Goal: Task Accomplishment & Management: Manage account settings

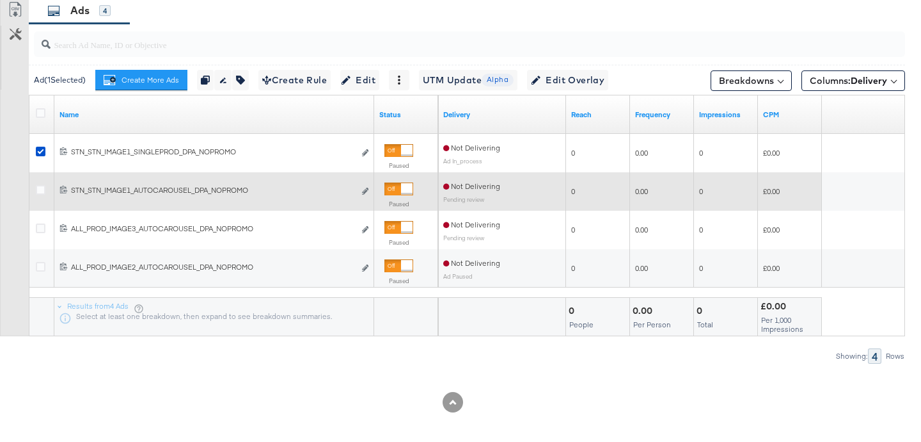
scroll to position [732, 0]
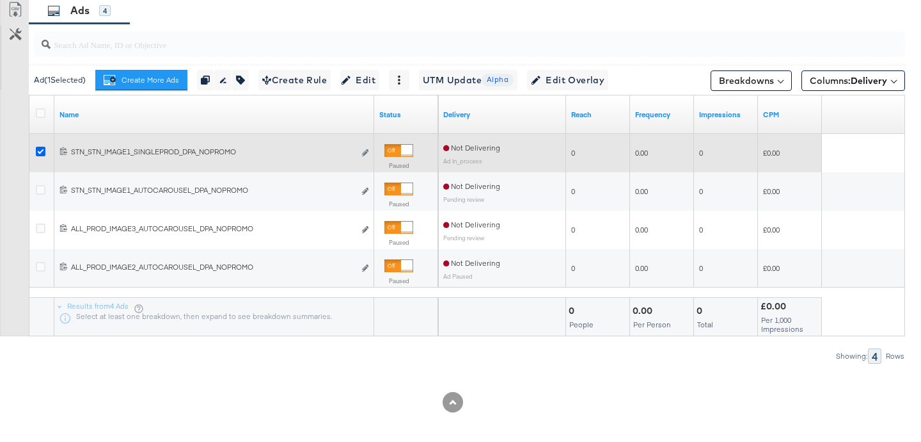
click at [38, 153] on icon at bounding box center [41, 152] width 10 height 10
click at [0, 0] on input "checkbox" at bounding box center [0, 0] width 0 height 0
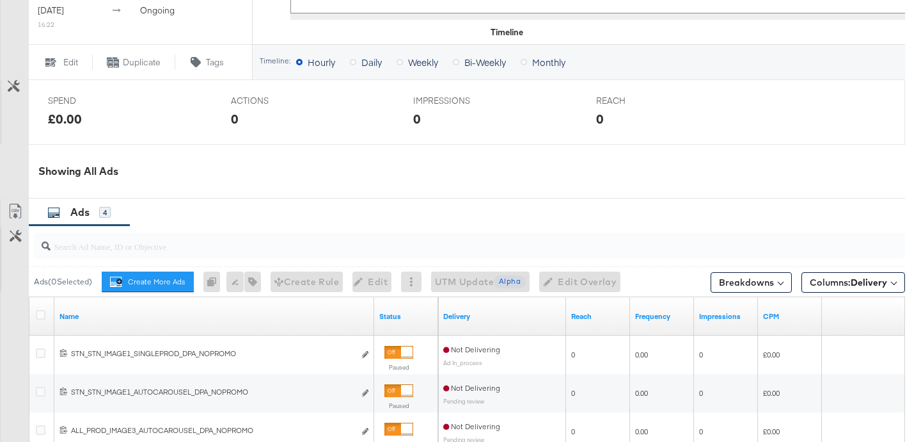
scroll to position [574, 0]
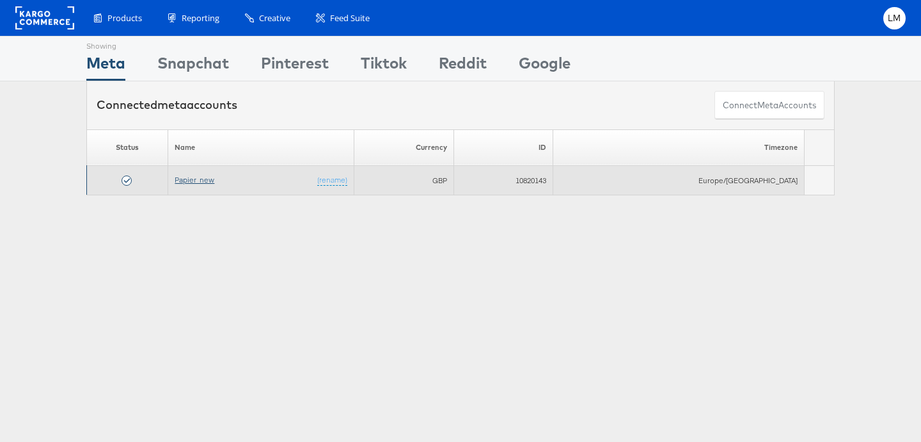
click at [207, 179] on link "Papier_new" at bounding box center [195, 180] width 40 height 10
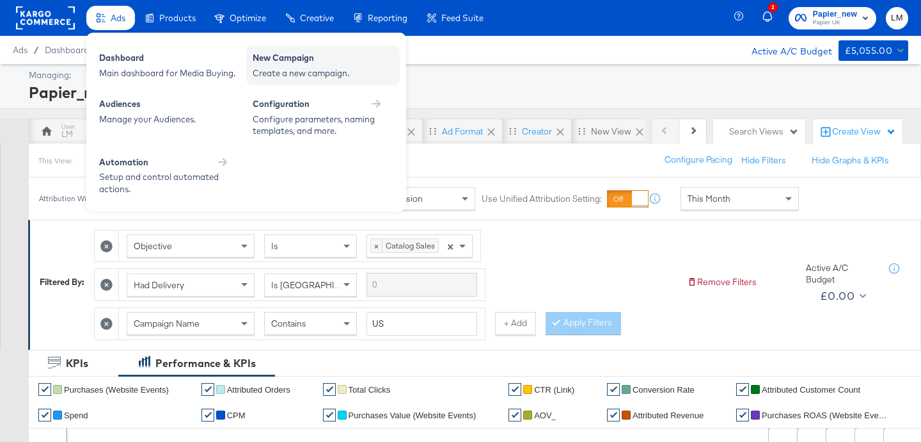
click at [315, 57] on div "New Campaign" at bounding box center [323, 59] width 141 height 15
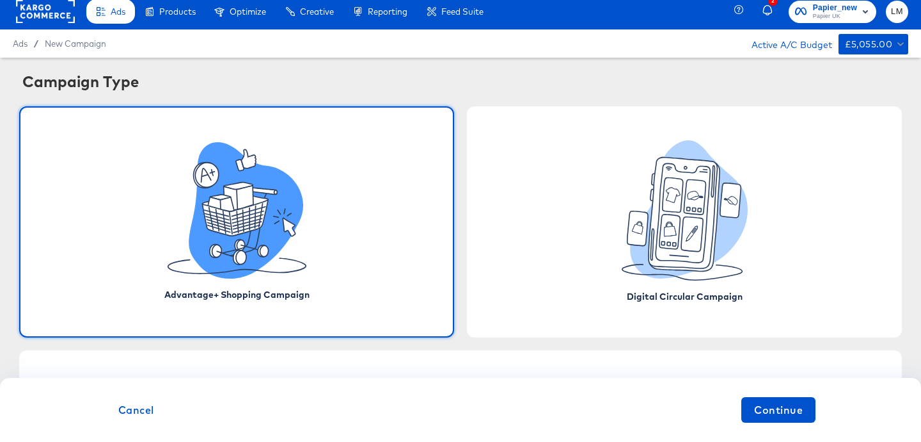
scroll to position [9, 0]
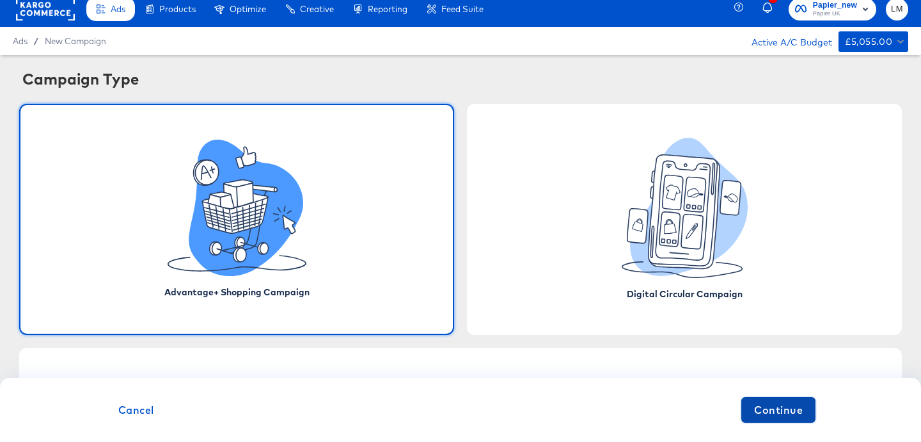
click at [769, 405] on span "Continue" at bounding box center [778, 410] width 49 height 18
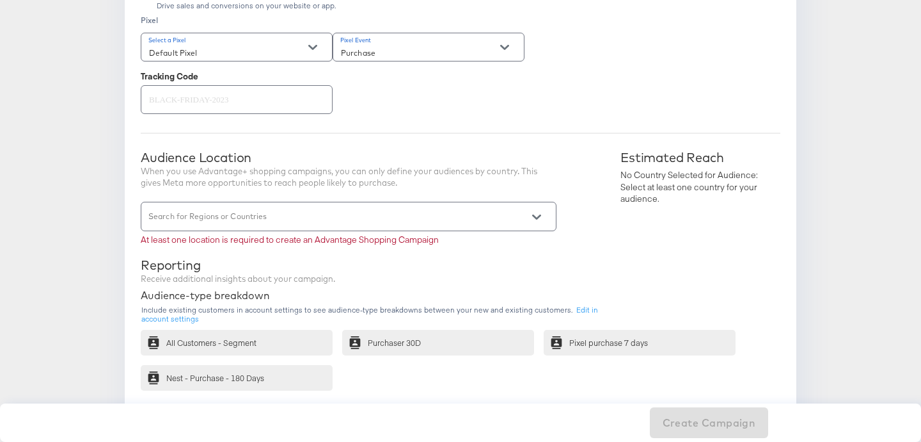
scroll to position [374, 0]
click at [225, 216] on input "Search for Regions or Countries" at bounding box center [331, 220] width 368 height 15
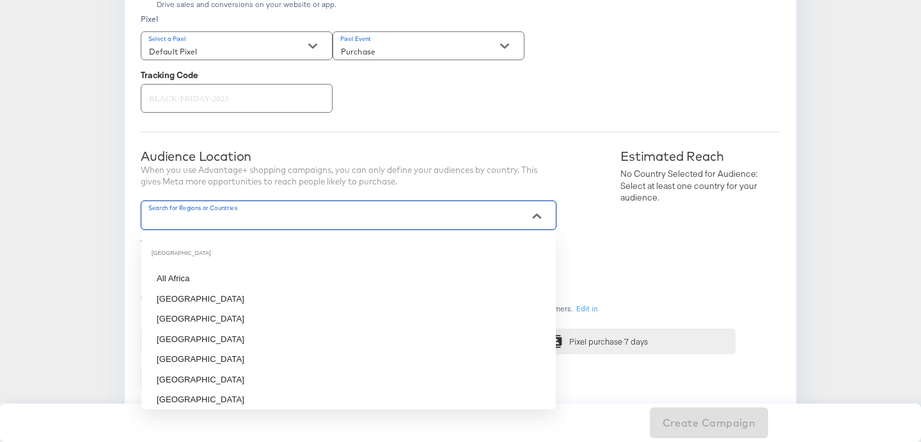
click at [159, 160] on div "Audience Location" at bounding box center [349, 155] width 416 height 15
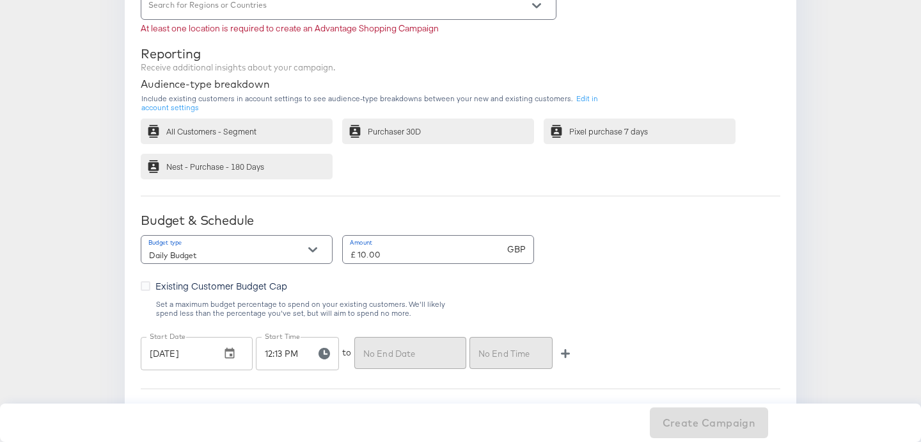
scroll to position [596, 0]
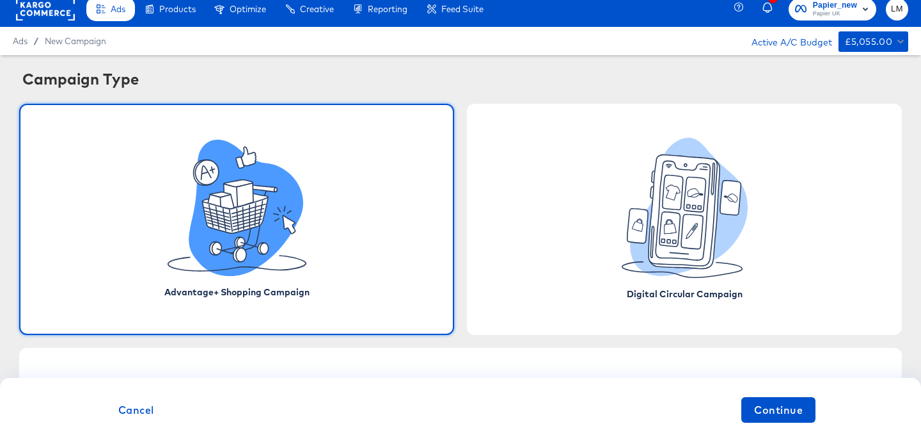
scroll to position [9, 0]
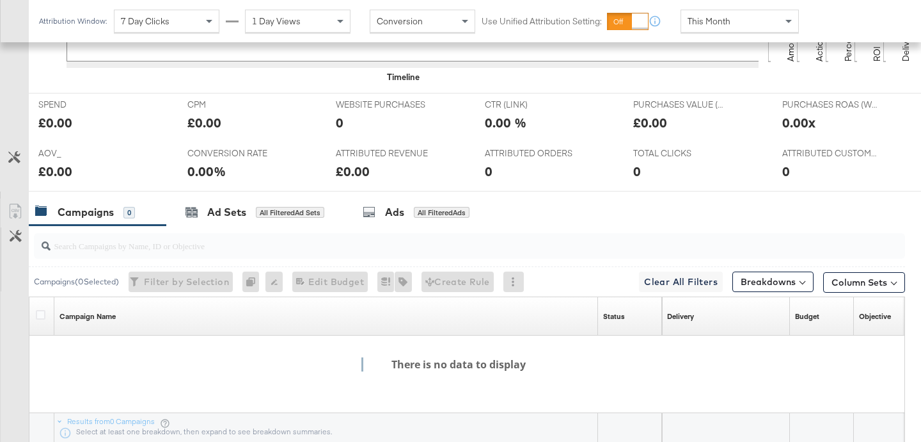
scroll to position [560, 0]
click at [198, 245] on input "search" at bounding box center [439, 239] width 777 height 25
type input "s"
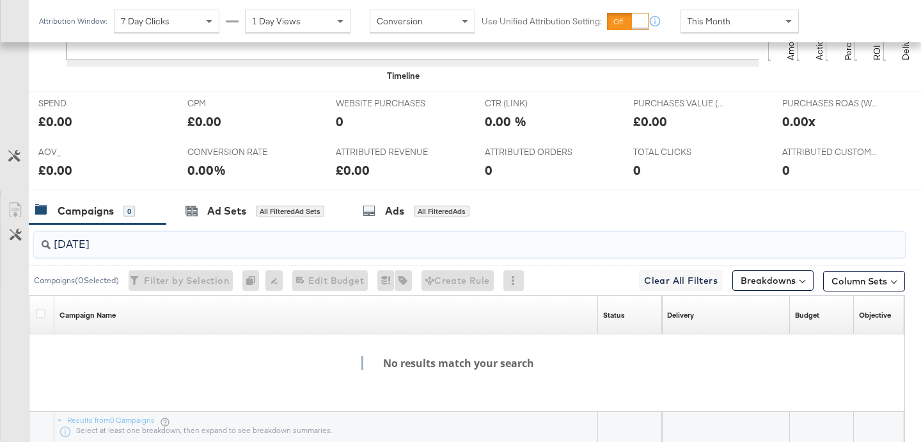
type input "sept25"
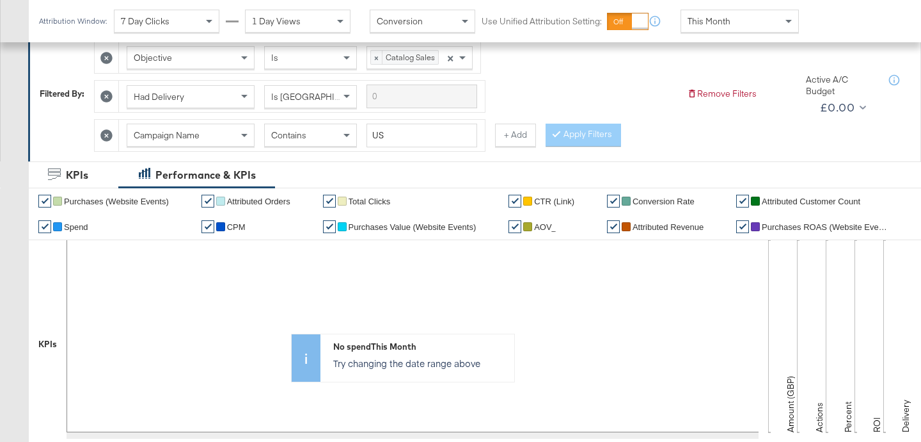
scroll to position [0, 0]
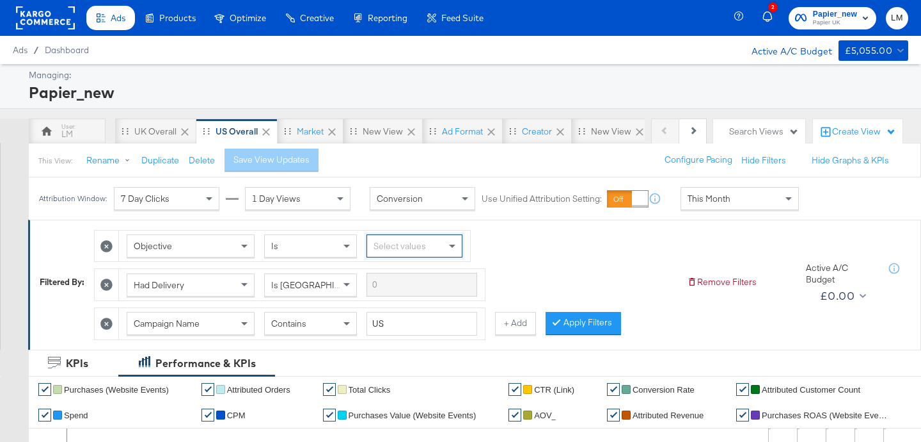
click at [111, 247] on icon at bounding box center [106, 246] width 12 height 12
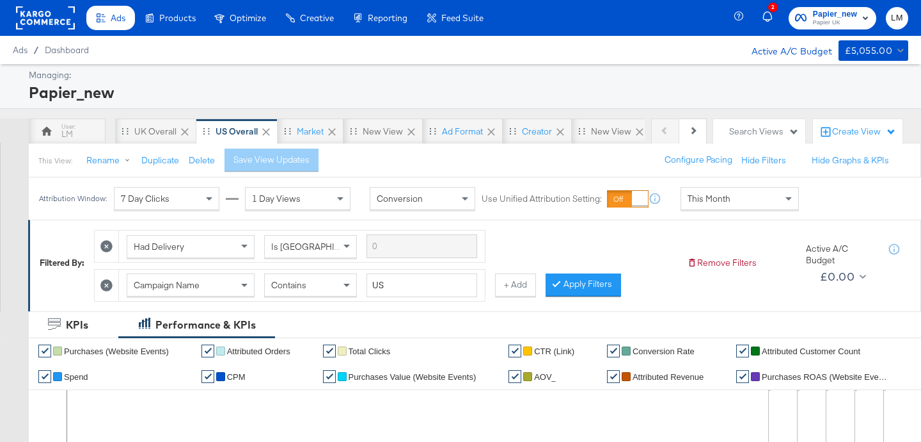
click at [106, 248] on icon at bounding box center [106, 246] width 12 height 12
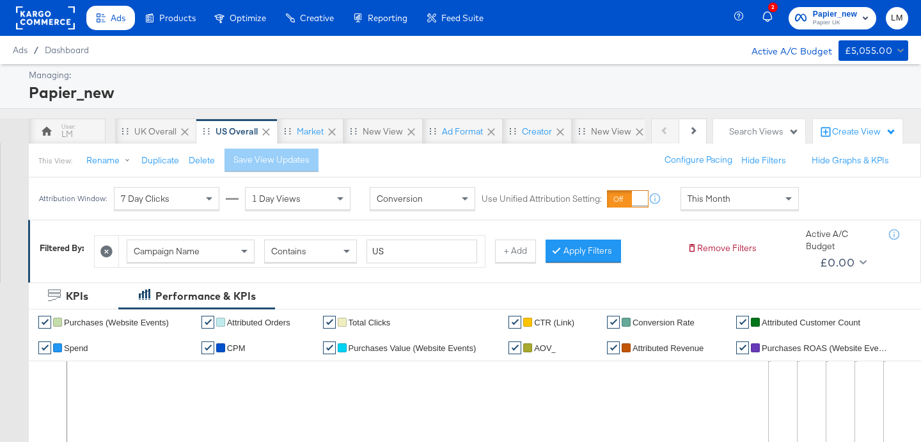
click at [106, 252] on icon at bounding box center [106, 251] width 12 height 12
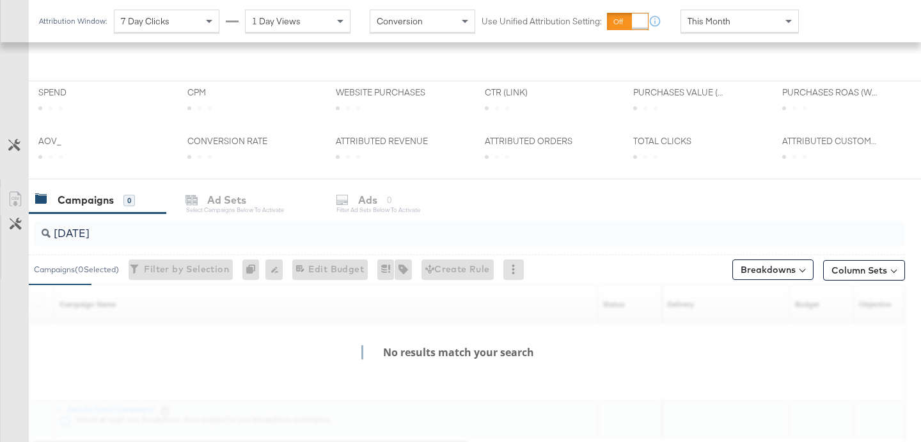
scroll to position [481, 0]
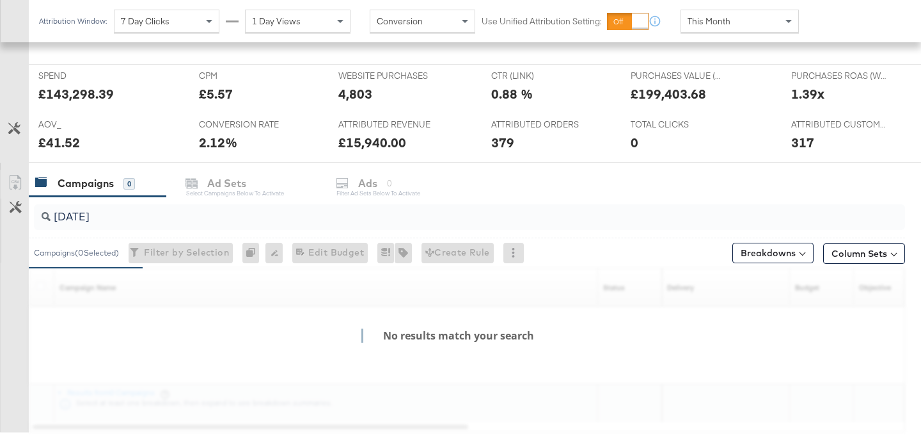
click at [113, 218] on input "sept25" at bounding box center [439, 211] width 777 height 25
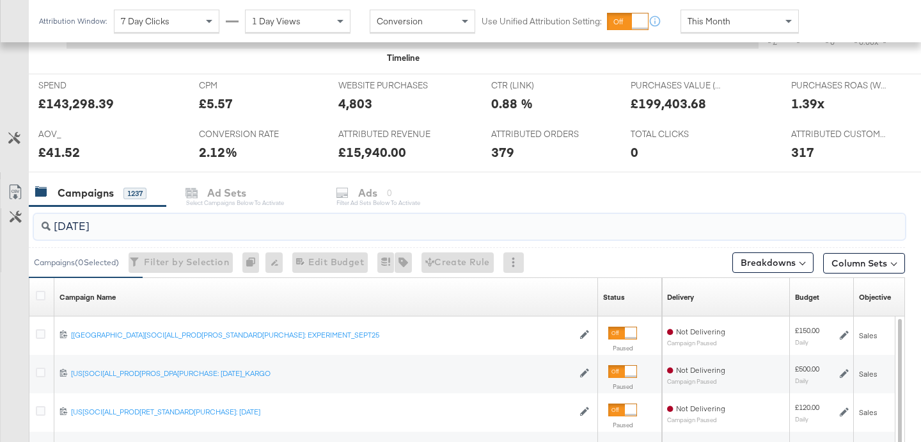
scroll to position [491, 0]
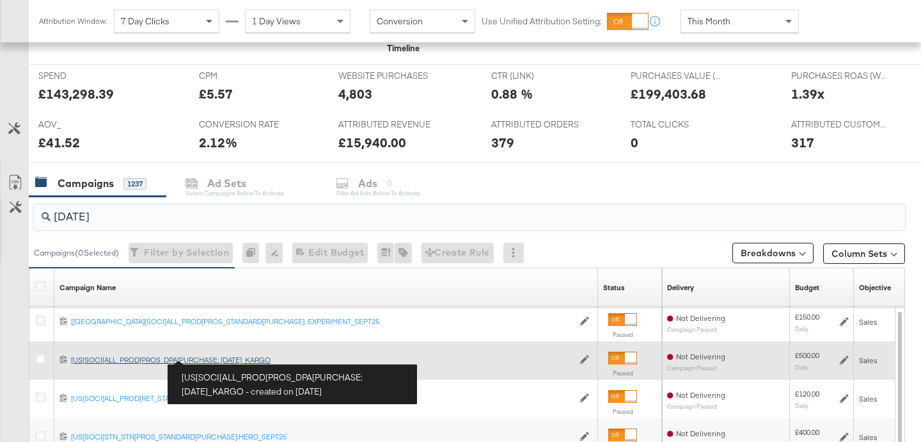
click at [215, 358] on div "[US[SOCI[ALL_PROD[PROS_DPA[PURCHASE: SEPT25_KARGO [US[SOCI[ALL_PROD[PROS_DPA[PU…" at bounding box center [322, 360] width 502 height 10
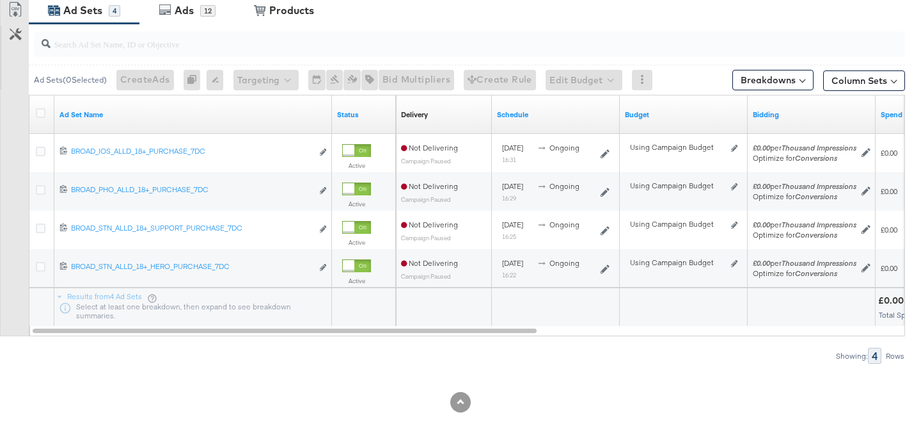
scroll to position [640, 0]
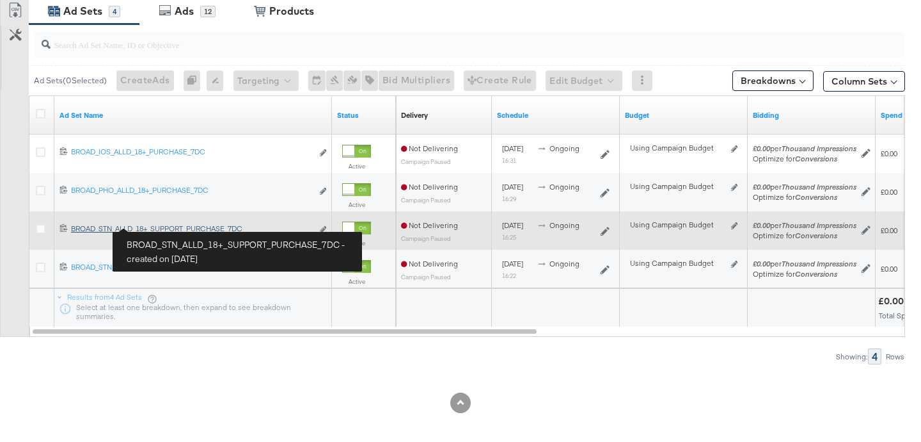
click at [160, 227] on div "BROAD_STN_ALLD_18+_SUPPORT_PURCHASE_7DC BROAD_STN_ALLD_18+_SUPPORT_PURCHASE_7DC" at bounding box center [191, 228] width 241 height 10
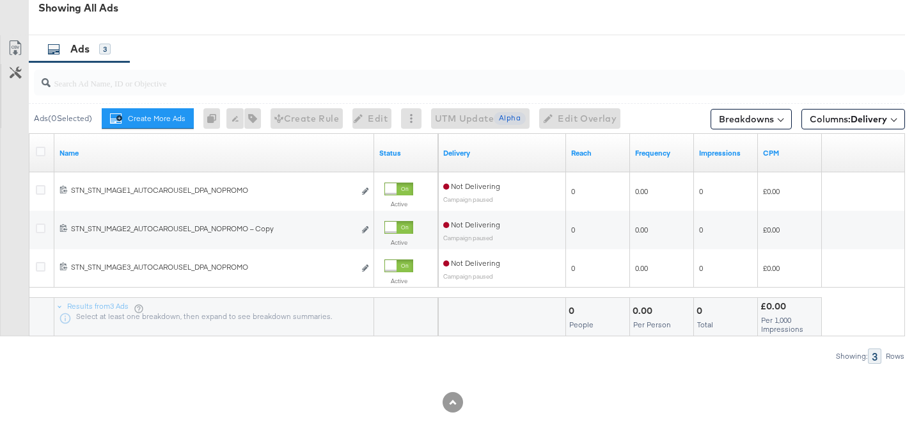
scroll to position [694, 0]
click at [41, 147] on icon at bounding box center [41, 152] width 10 height 10
click at [0, 0] on input "checkbox" at bounding box center [0, 0] width 0 height 0
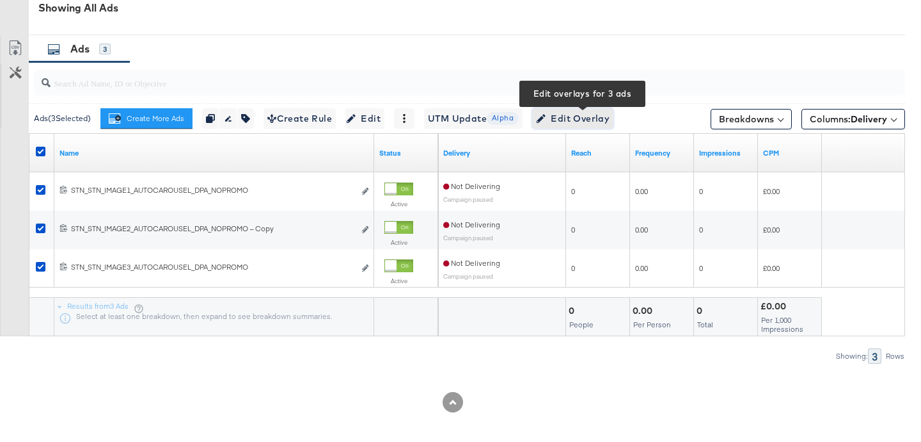
click at [587, 127] on button "Edit Overlay Edit overlays for 3 ads" at bounding box center [572, 118] width 81 height 20
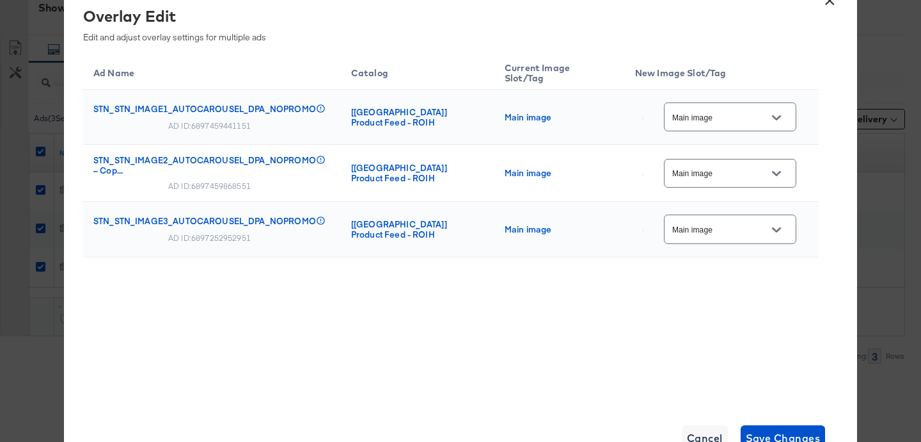
click at [758, 110] on input "Main image" at bounding box center [720, 117] width 101 height 15
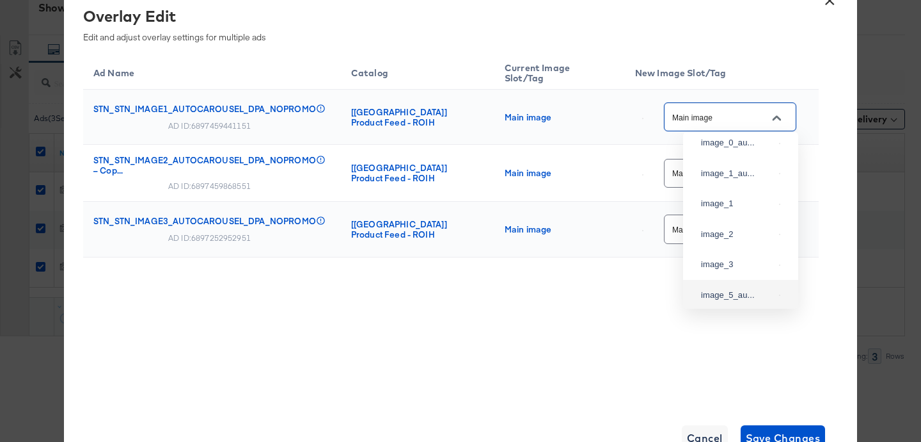
scroll to position [0, 0]
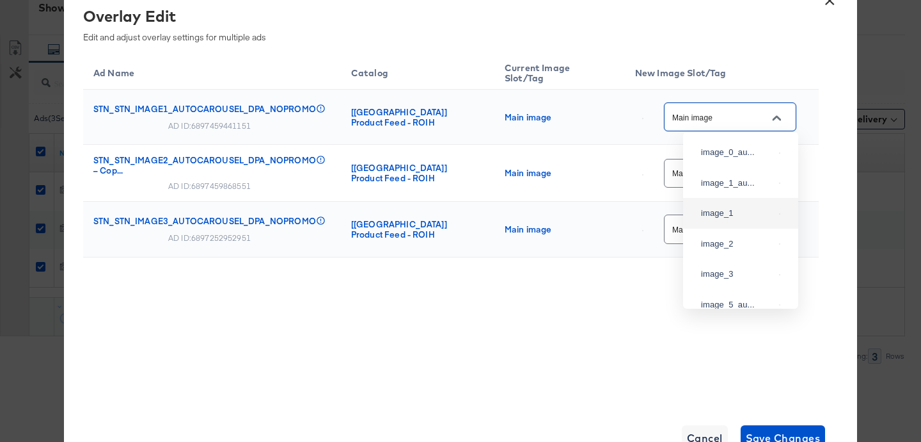
click at [731, 212] on div "image_1" at bounding box center [741, 213] width 95 height 23
type input "image_1"
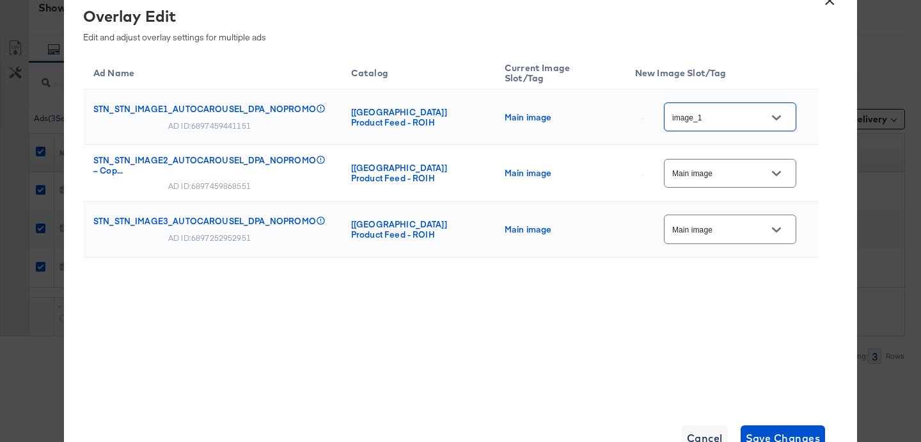
click at [734, 159] on div "Main image" at bounding box center [730, 173] width 132 height 29
click at [781, 169] on icon "Open" at bounding box center [776, 173] width 9 height 9
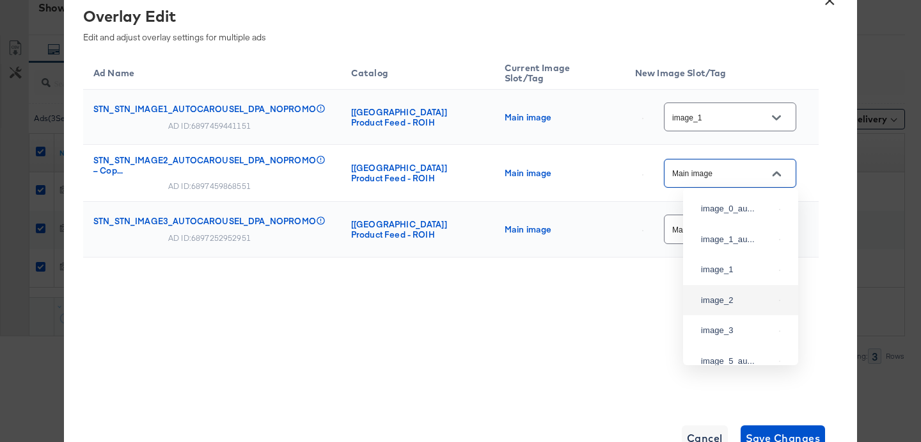
click at [735, 307] on div "image_2" at bounding box center [737, 300] width 73 height 13
type input "image_2"
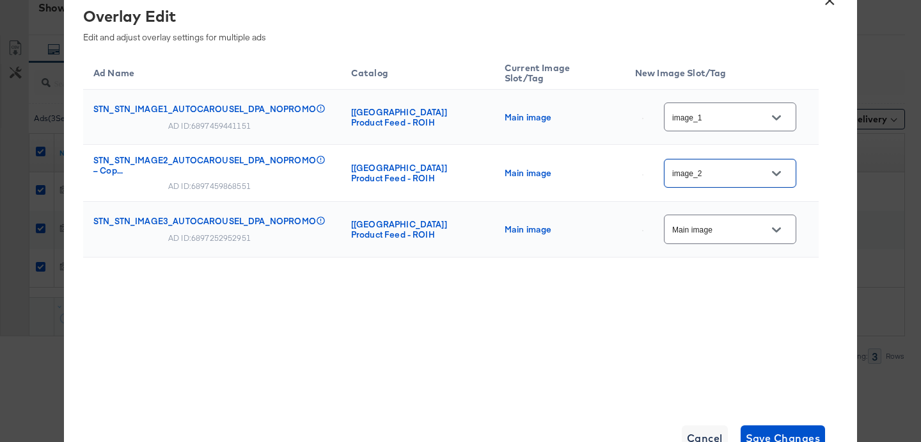
click at [746, 223] on input "Main image" at bounding box center [720, 229] width 101 height 15
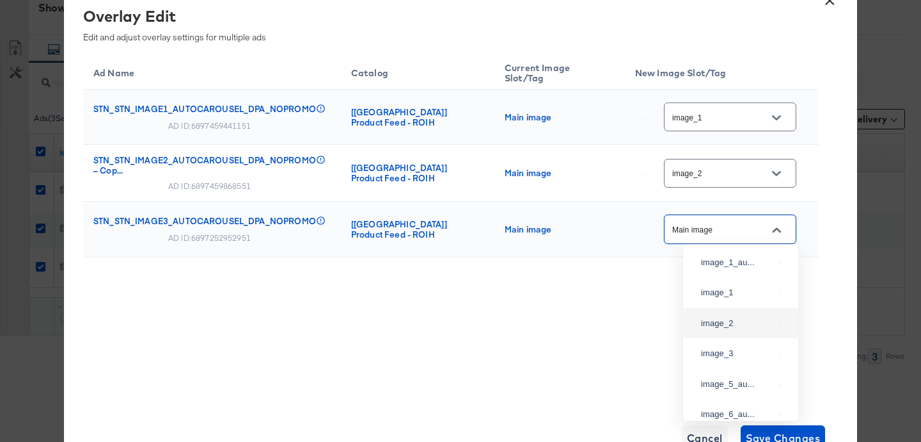
scroll to position [44, 0]
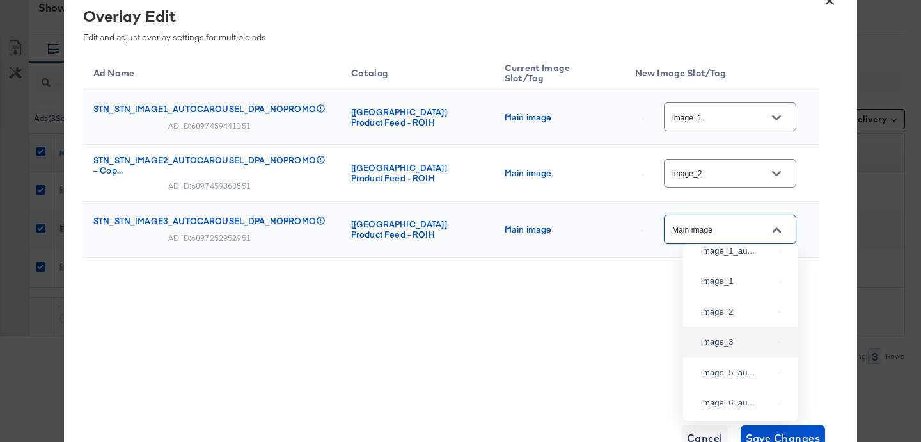
click at [731, 353] on div "image_3" at bounding box center [741, 341] width 95 height 23
type input "image_3"
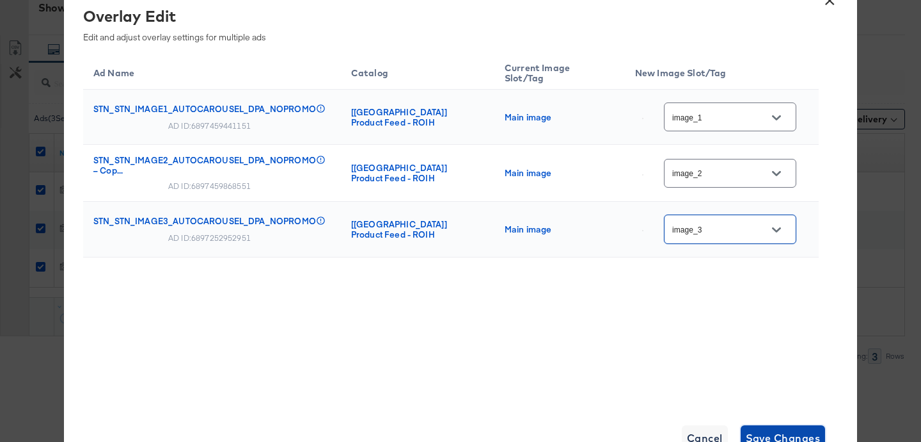
click at [782, 436] on span "Save Changes" at bounding box center [783, 438] width 75 height 18
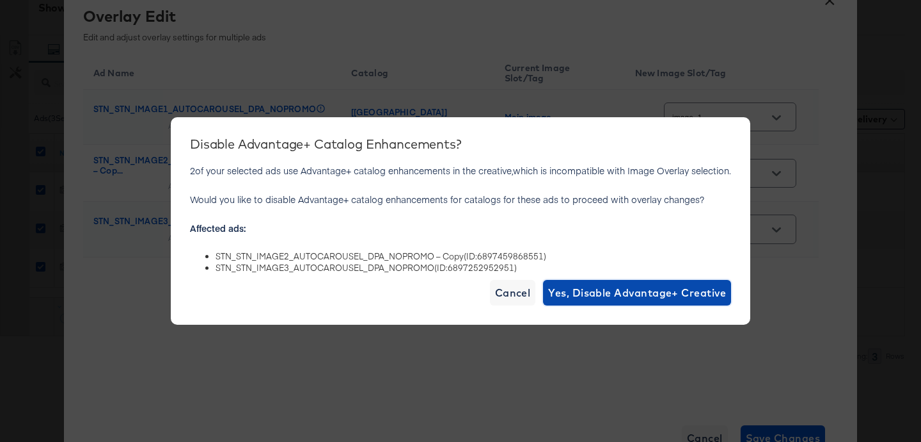
click at [706, 291] on span "Yes, Disable Advantage+ Creative" at bounding box center [637, 292] width 178 height 18
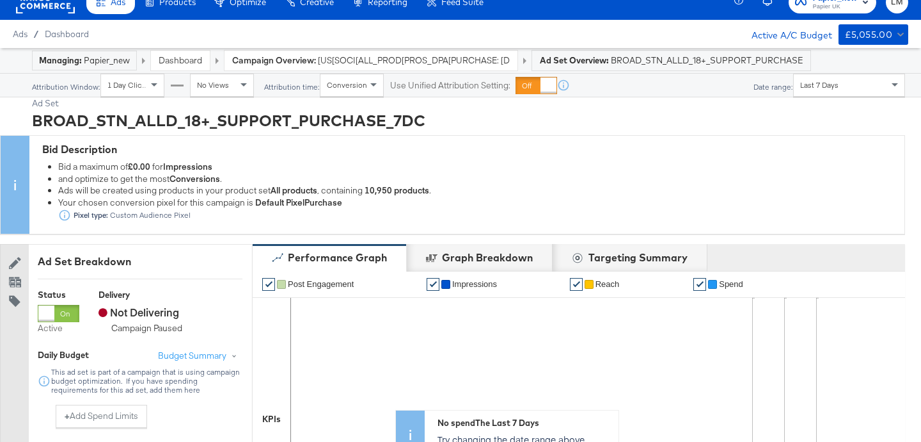
scroll to position [0, 0]
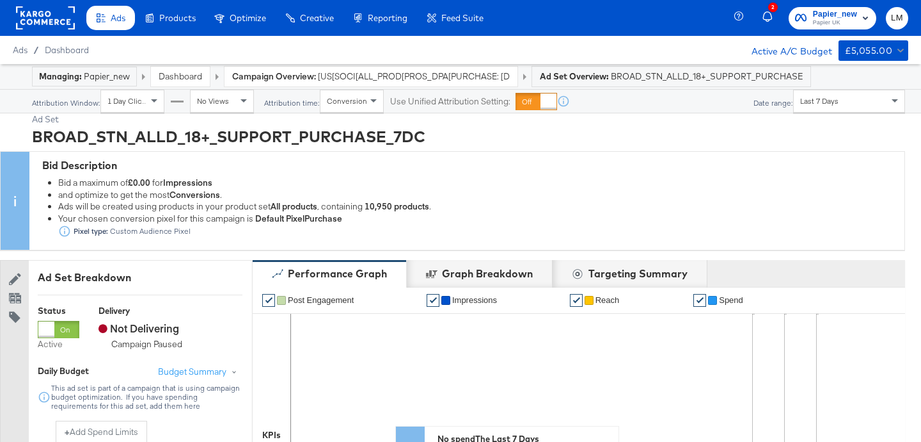
click at [441, 77] on span "[US[SOCI[ALL_PROD[PROS_DPA[PURCHASE: [DATE]_KARGO" at bounding box center [414, 76] width 192 height 12
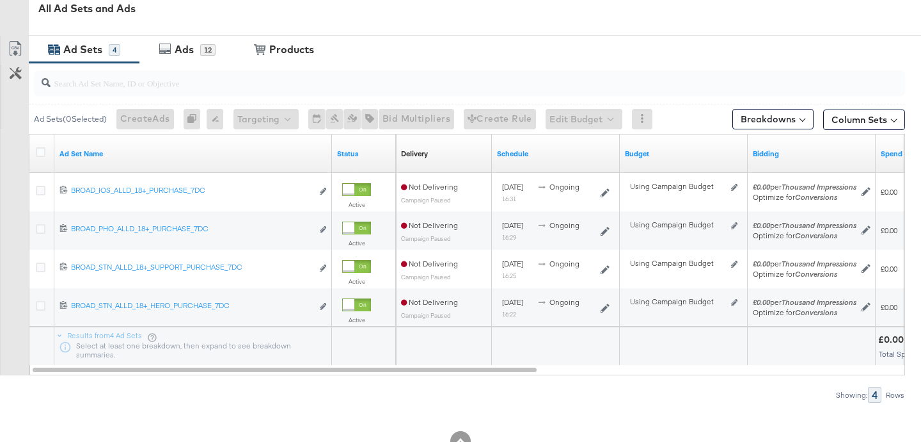
scroll to position [641, 0]
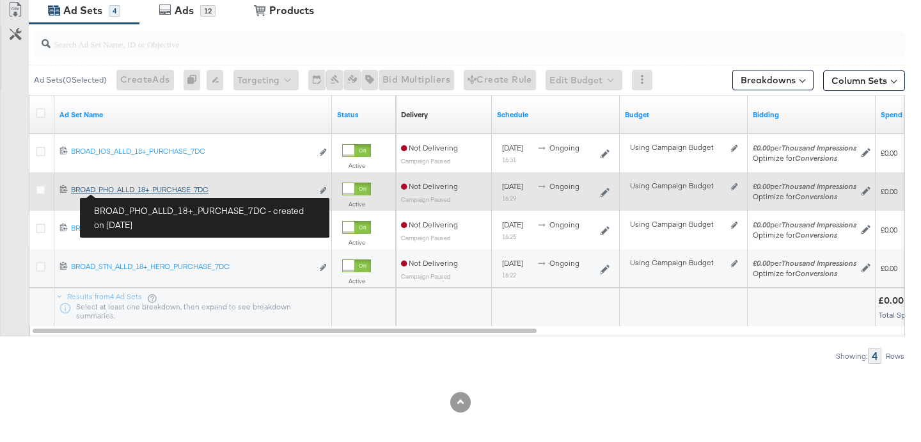
click at [127, 190] on div "BROAD_PHO_ALLD_18+_PURCHASE_7DC BROAD_PHO_ALLD_18+_PURCHASE_7DC" at bounding box center [191, 189] width 241 height 10
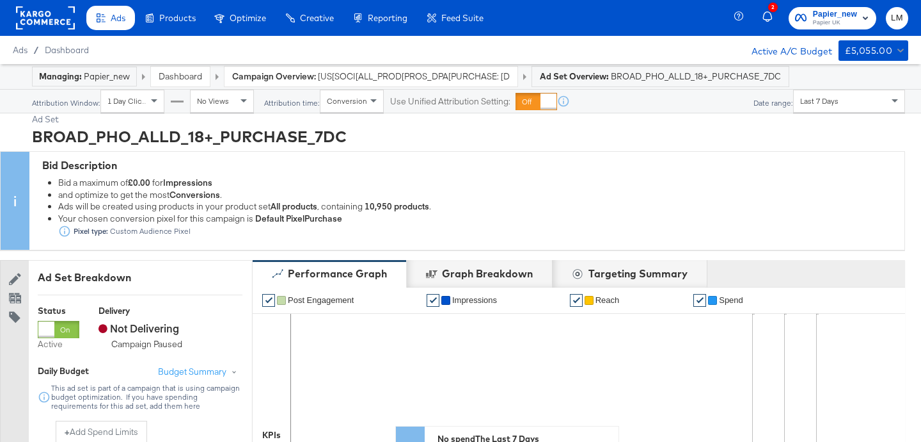
scroll to position [694, 0]
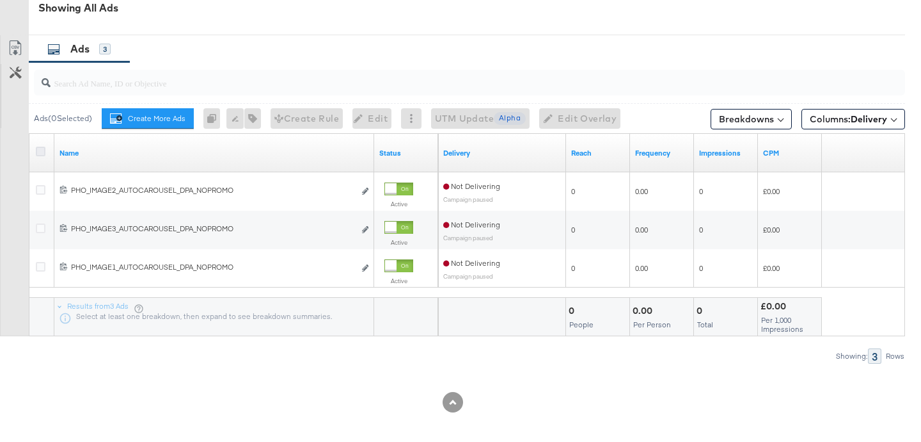
click at [40, 152] on icon at bounding box center [41, 152] width 10 height 10
click at [0, 0] on input "checkbox" at bounding box center [0, 0] width 0 height 0
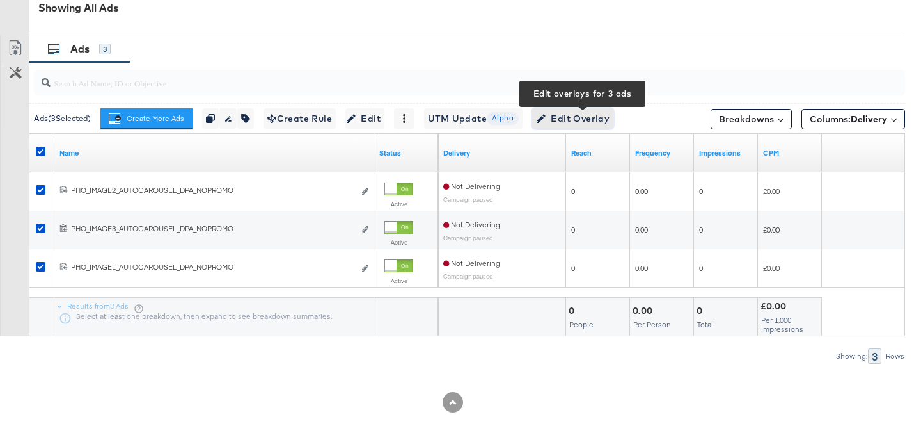
click at [602, 122] on span "Edit Overlay Edit overlays for 3 ads" at bounding box center [573, 119] width 74 height 16
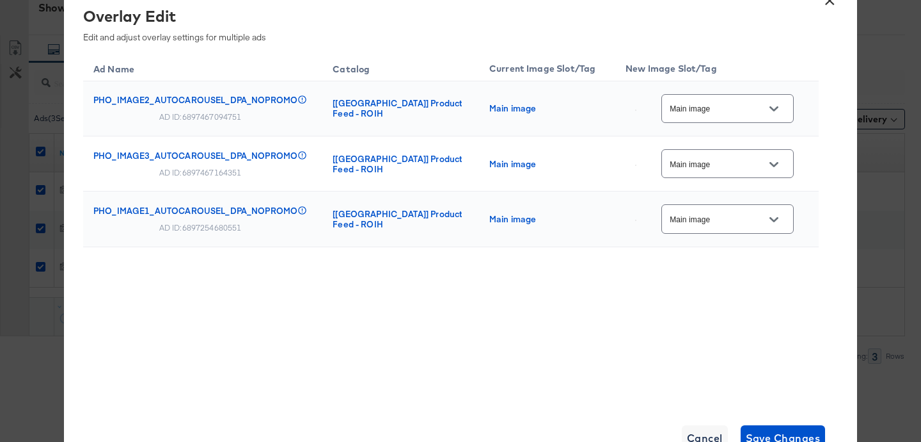
click at [728, 120] on div "Main image" at bounding box center [728, 108] width 132 height 29
click at [758, 109] on input "Main image" at bounding box center [717, 109] width 101 height 15
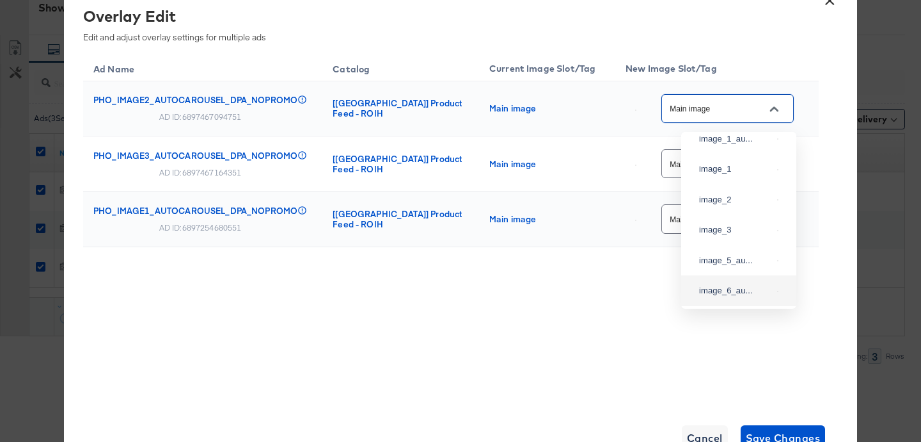
scroll to position [3, 0]
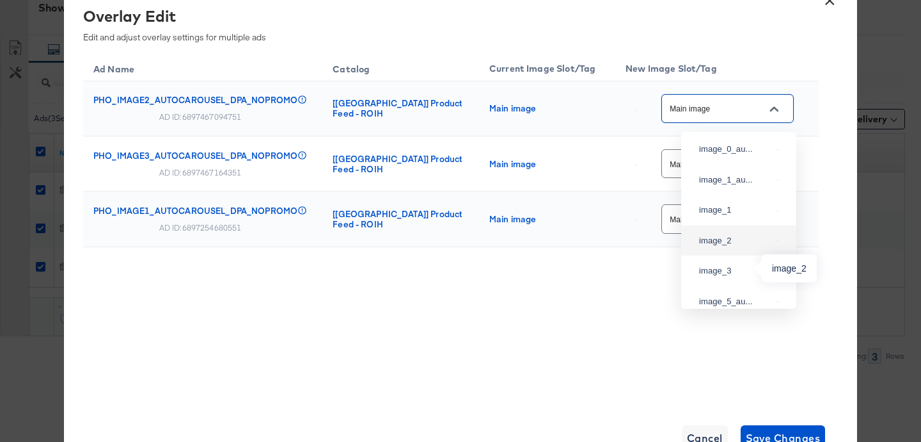
click at [733, 247] on div "image_2" at bounding box center [735, 240] width 73 height 13
type input "image_2"
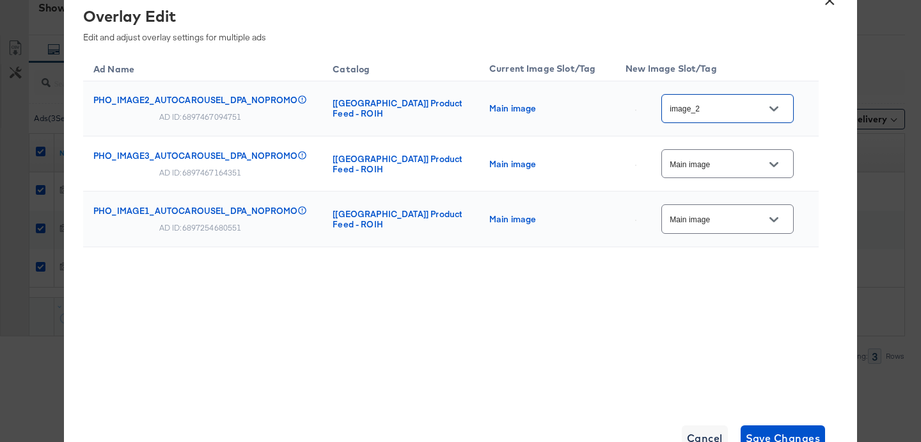
click at [756, 171] on div "Main image" at bounding box center [728, 163] width 132 height 29
click at [776, 167] on icon "Open" at bounding box center [774, 164] width 9 height 9
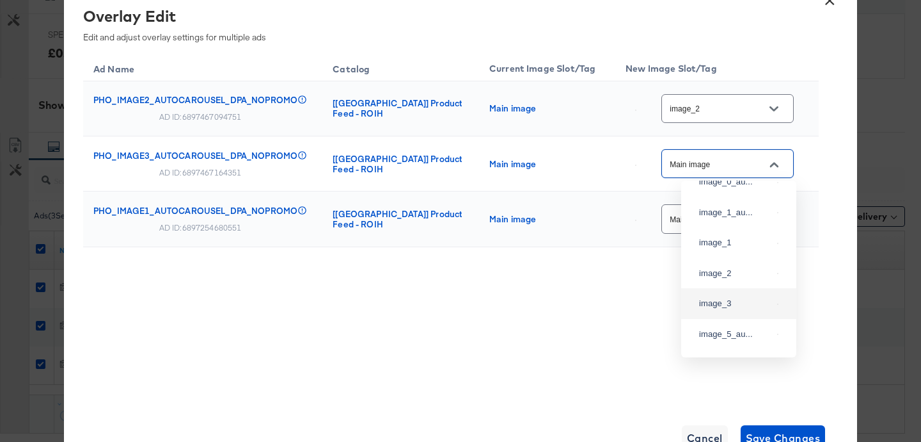
scroll to position [30, 0]
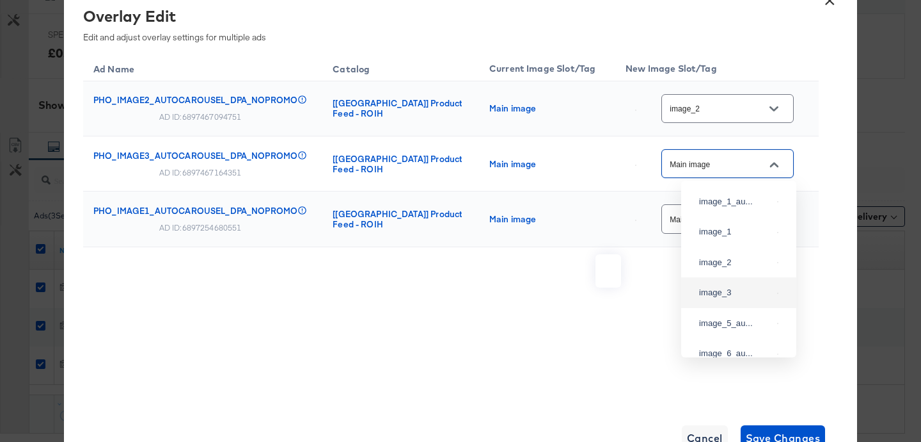
click at [777, 294] on img at bounding box center [777, 292] width 1 height 1
type input "image_3"
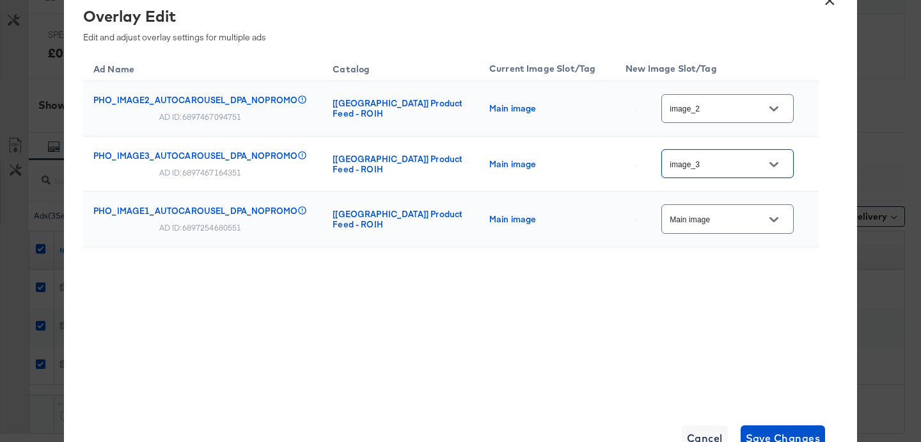
click at [732, 211] on div "Main image" at bounding box center [728, 218] width 132 height 29
click at [765, 222] on div at bounding box center [774, 219] width 27 height 19
click at [779, 222] on icon "Open" at bounding box center [774, 219] width 9 height 9
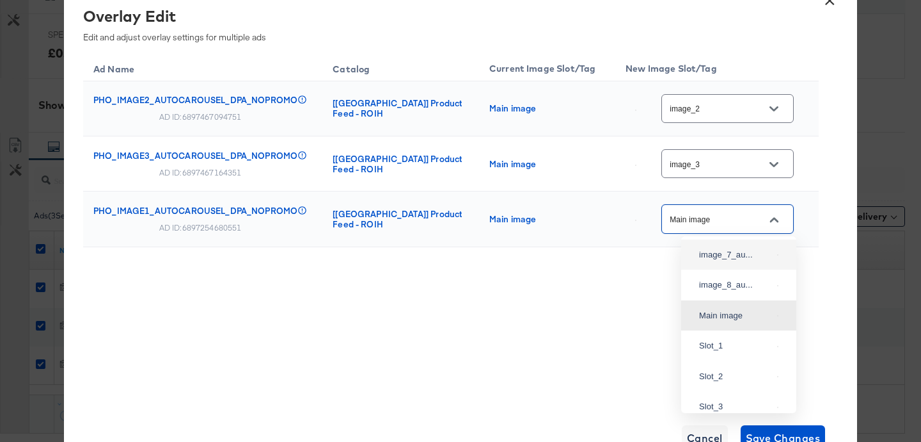
scroll to position [0, 0]
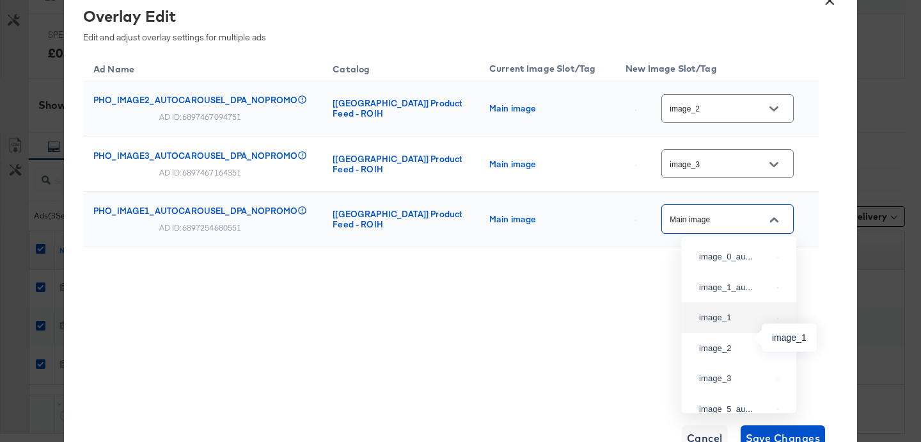
click at [732, 324] on div "image_1" at bounding box center [735, 317] width 73 height 13
type input "image_1"
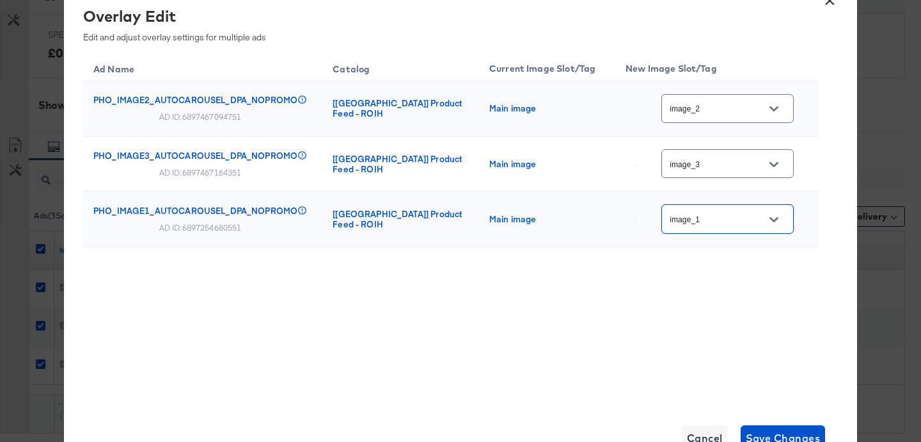
scroll to position [639, 0]
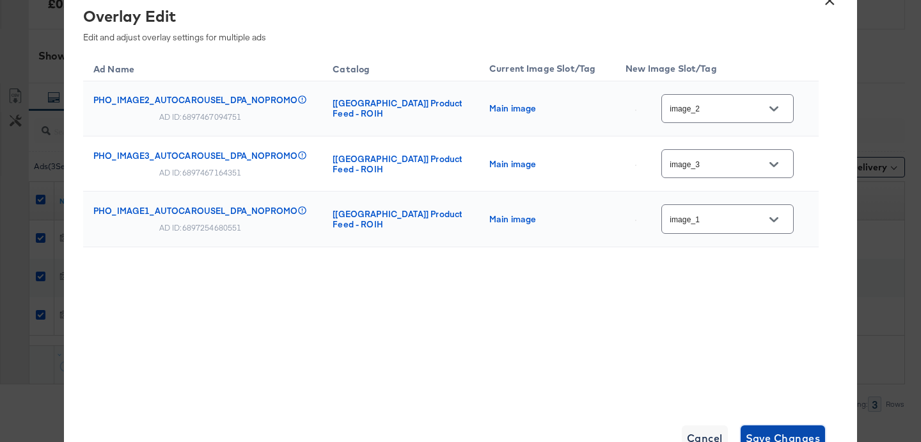
click at [769, 433] on span "Save Changes" at bounding box center [783, 438] width 75 height 18
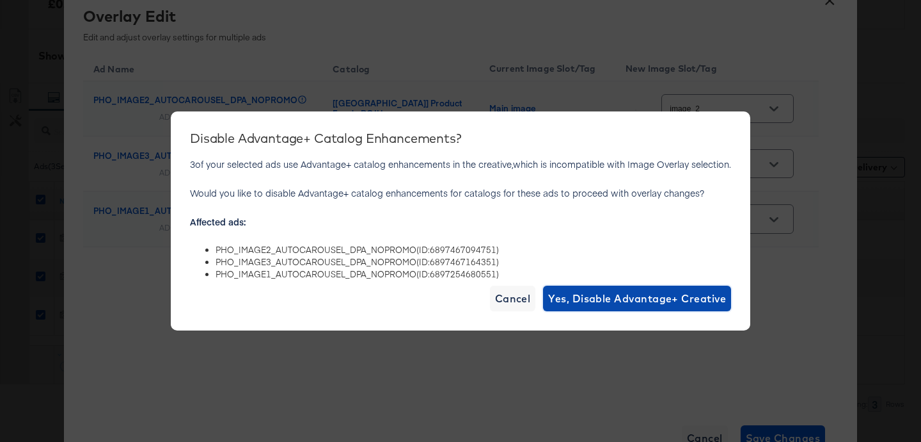
click at [658, 301] on span "Yes, Disable Advantage+ Creative" at bounding box center [637, 298] width 178 height 18
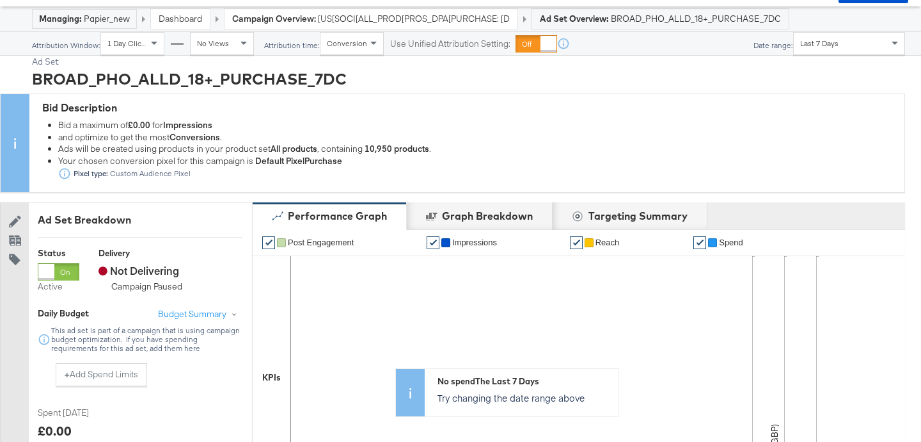
scroll to position [0, 0]
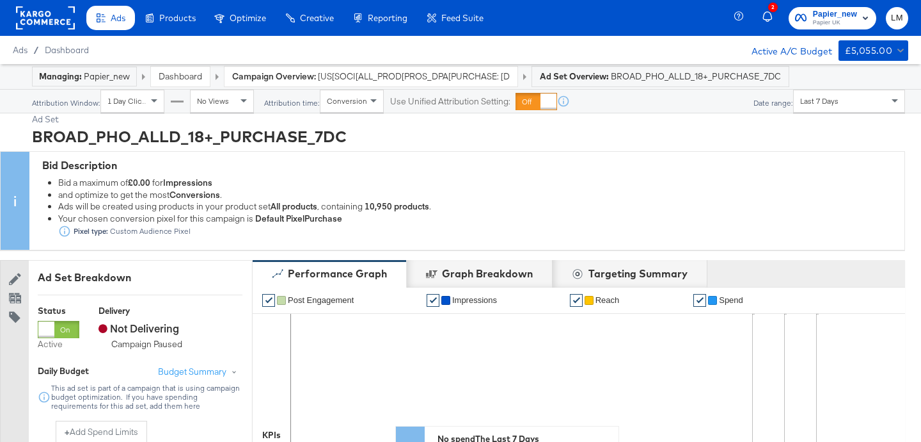
click at [458, 77] on span "[US[SOCI[ALL_PROD[PROS_DPA[PURCHASE: [DATE]_KARGO" at bounding box center [414, 76] width 192 height 12
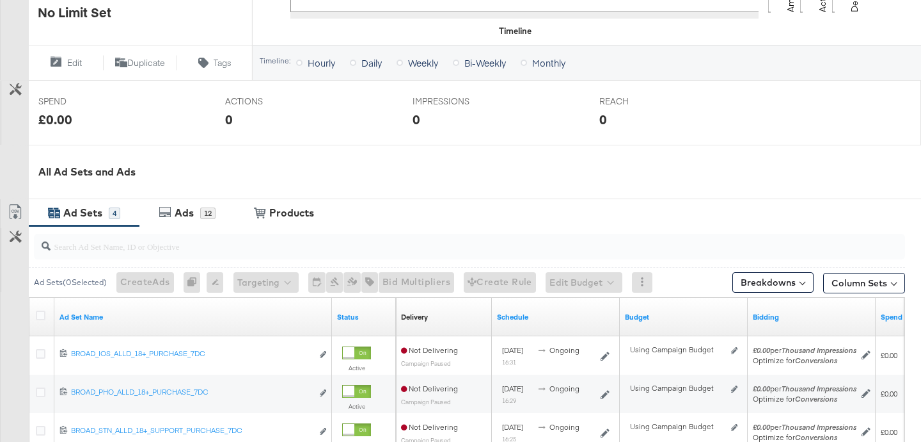
scroll to position [641, 0]
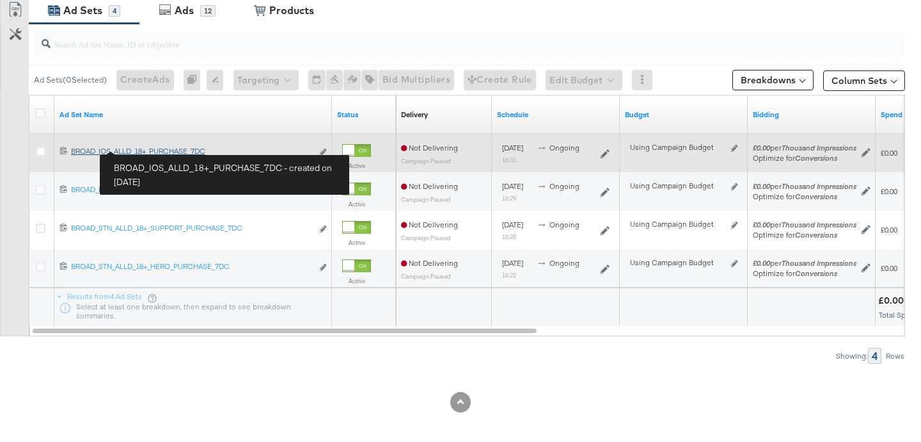
click at [148, 149] on div "BROAD_IOS_ALLD_18+_PURCHASE_7DC BROAD_IOS_ALLD_18+_PURCHASE_7DC" at bounding box center [191, 151] width 241 height 10
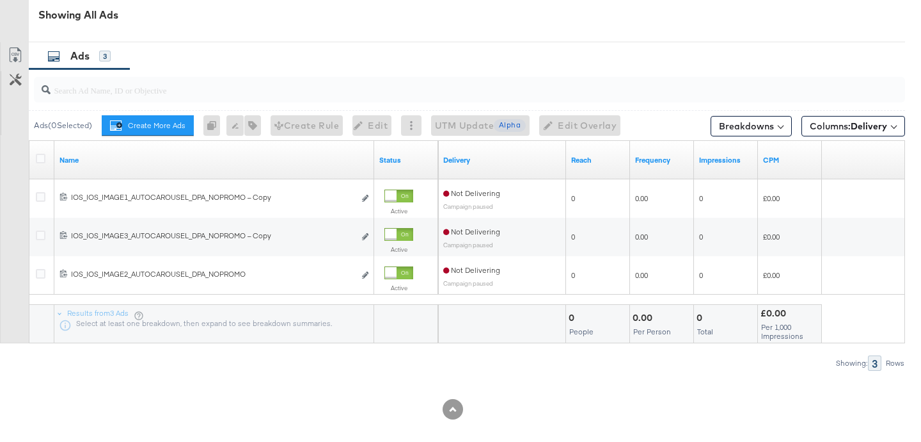
scroll to position [694, 0]
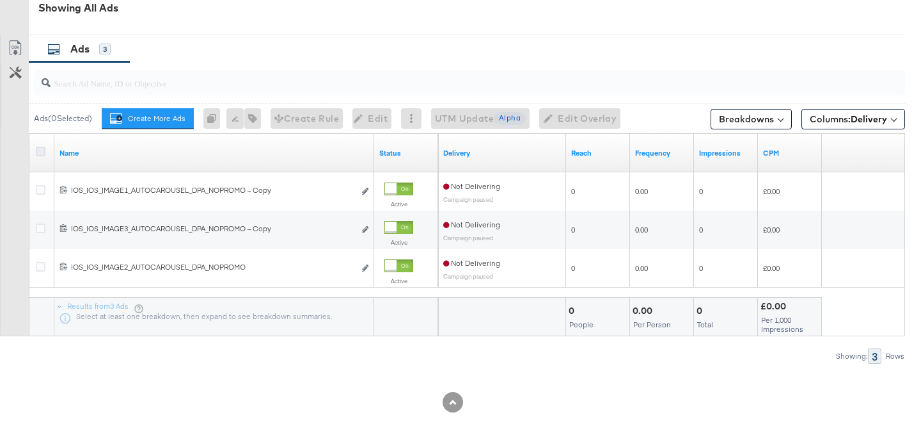
click at [39, 152] on icon at bounding box center [41, 152] width 10 height 10
click at [0, 0] on input "checkbox" at bounding box center [0, 0] width 0 height 0
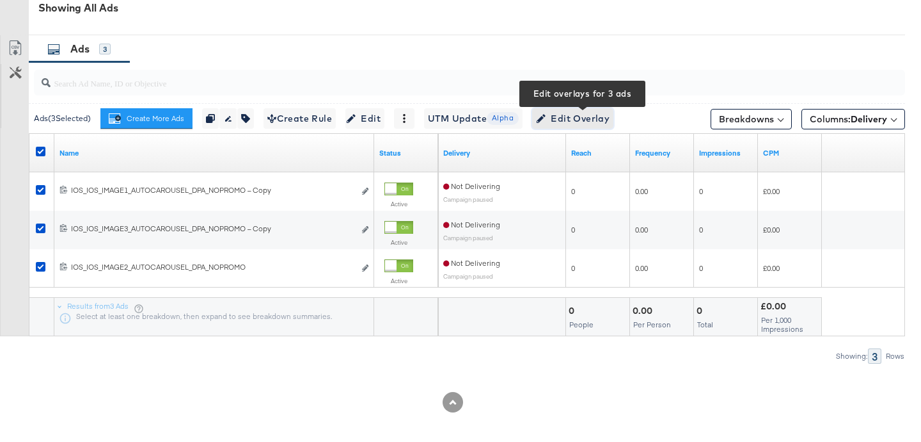
click at [581, 115] on span "Edit Overlay Edit overlays for 3 ads" at bounding box center [573, 119] width 74 height 16
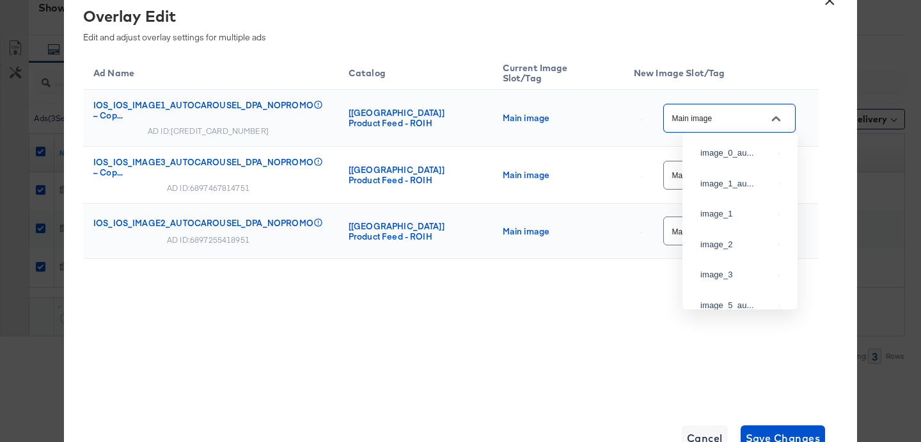
click at [765, 112] on input "Main image" at bounding box center [719, 118] width 101 height 15
click at [732, 219] on div "image_1" at bounding box center [740, 213] width 95 height 23
type input "image_1"
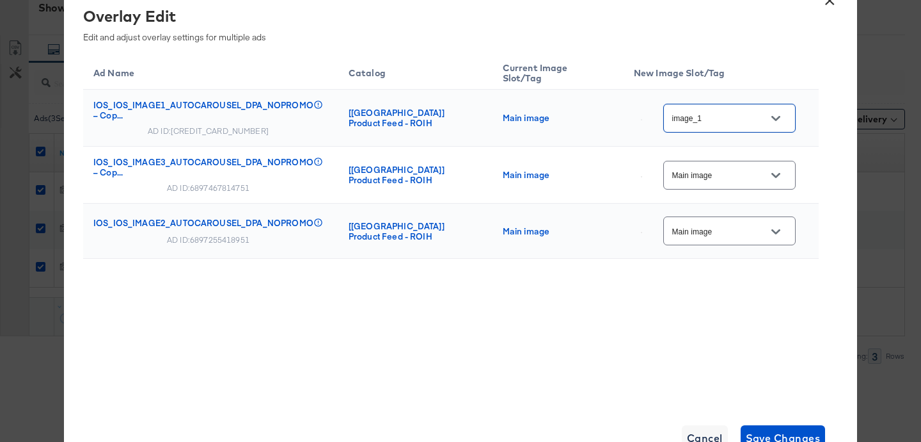
click at [724, 169] on input "Main image" at bounding box center [719, 175] width 101 height 15
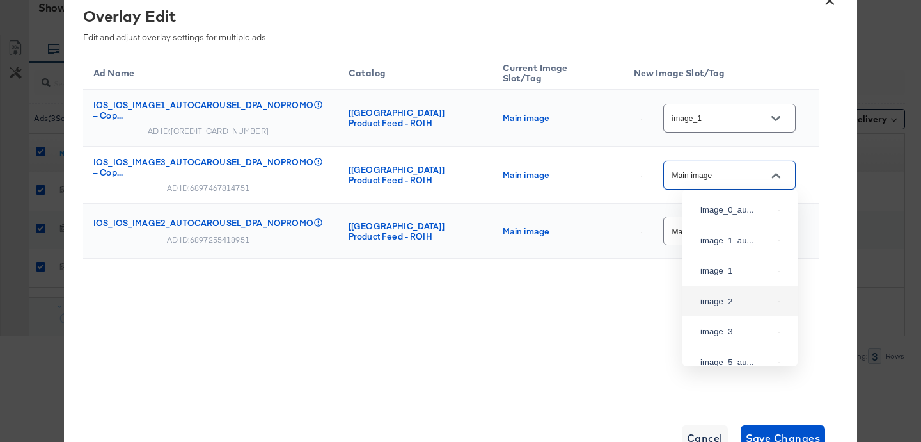
scroll to position [37, 0]
click at [719, 301] on div "image_3" at bounding box center [737, 294] width 73 height 13
type input "image_3"
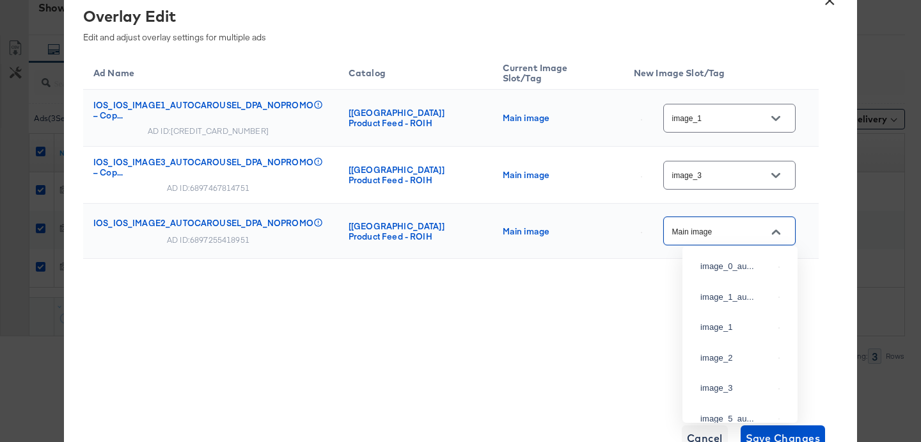
click at [715, 229] on input "Main image" at bounding box center [719, 231] width 101 height 15
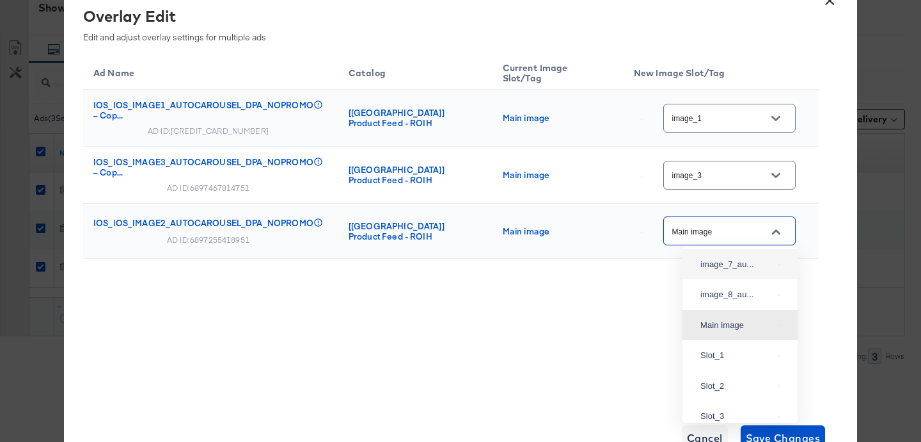
scroll to position [0, 0]
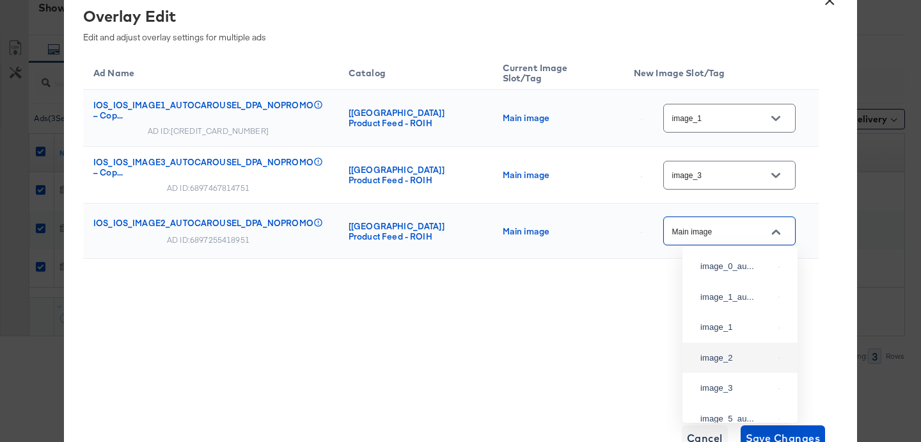
click at [736, 369] on div "image_2" at bounding box center [740, 357] width 95 height 23
type input "image_2"
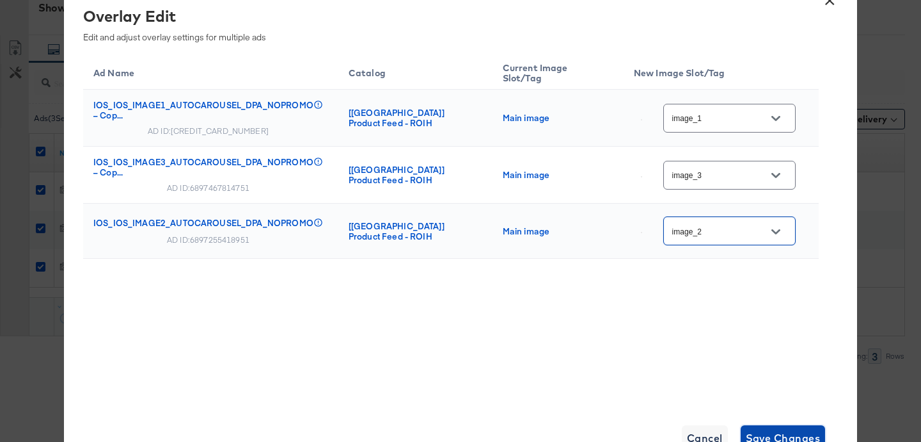
click at [781, 428] on button "Save Changes" at bounding box center [783, 438] width 85 height 26
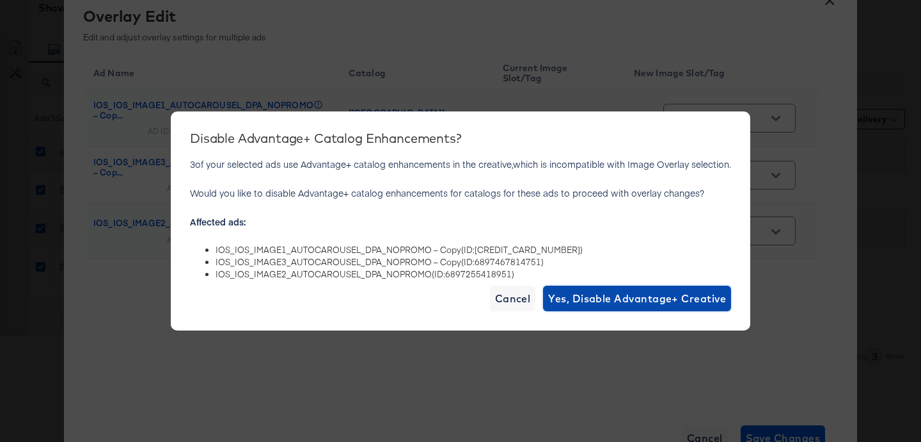
click at [655, 294] on span "Yes, Disable Advantage+ Creative" at bounding box center [637, 298] width 178 height 18
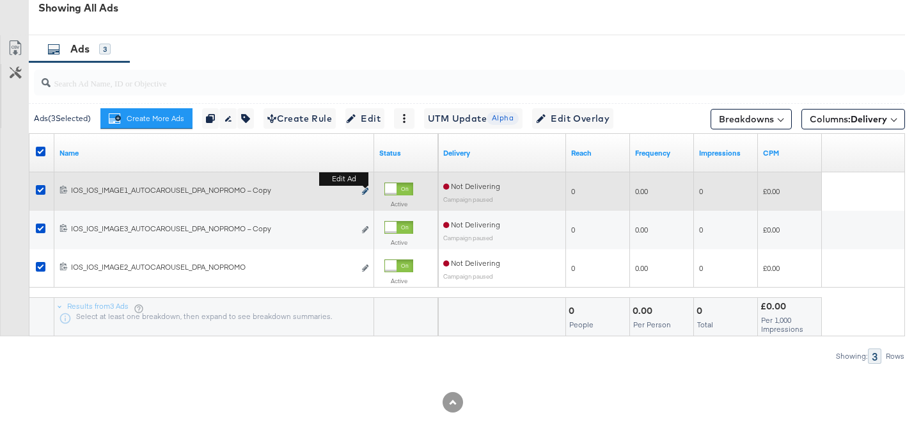
click at [364, 191] on icon "link" at bounding box center [365, 190] width 6 height 7
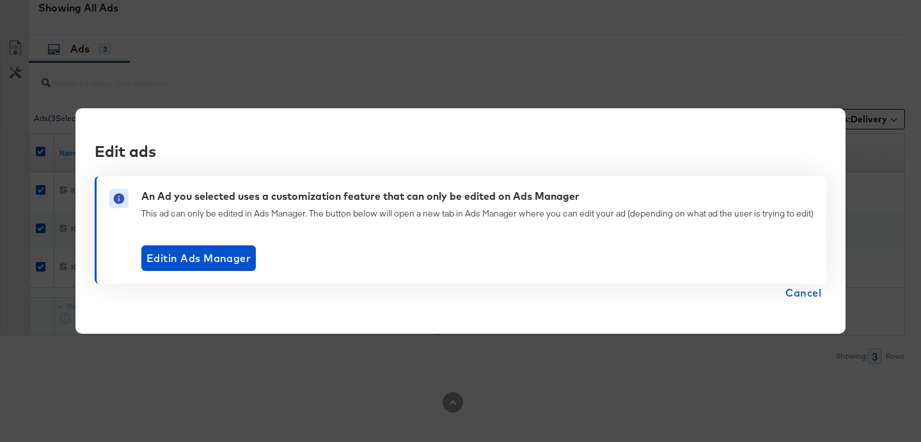
click at [827, 292] on button "Cancel" at bounding box center [804, 292] width 46 height 18
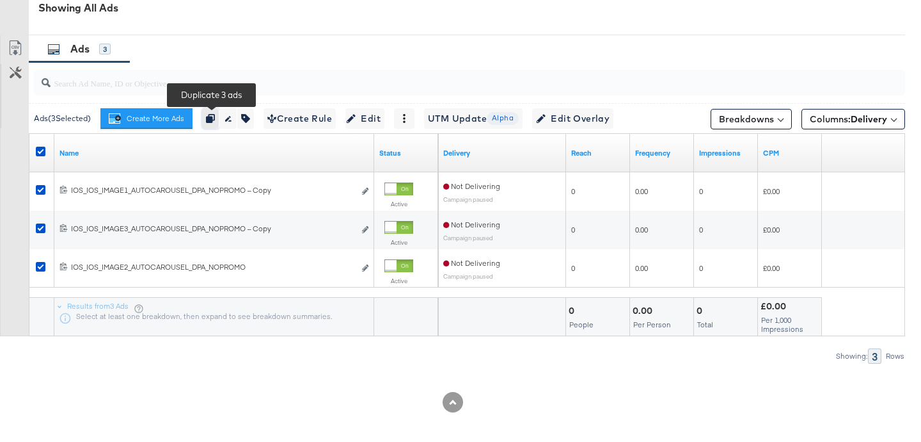
click at [213, 118] on icon "button" at bounding box center [210, 118] width 9 height 9
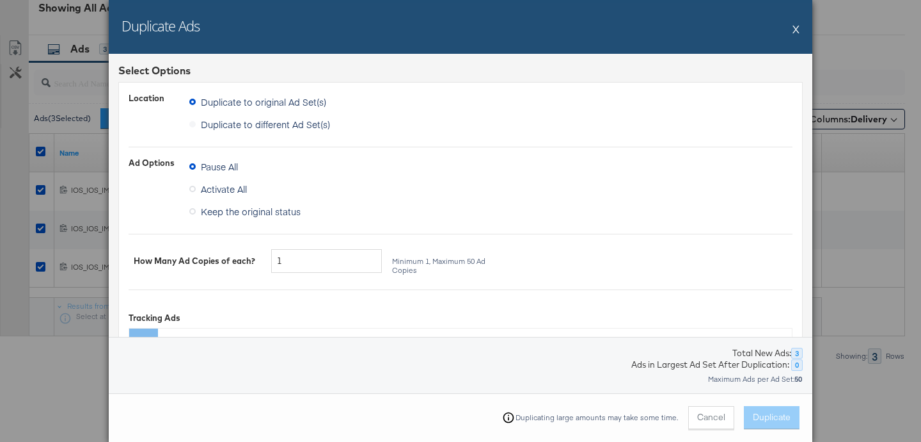
click at [795, 28] on button "X" at bounding box center [796, 29] width 7 height 26
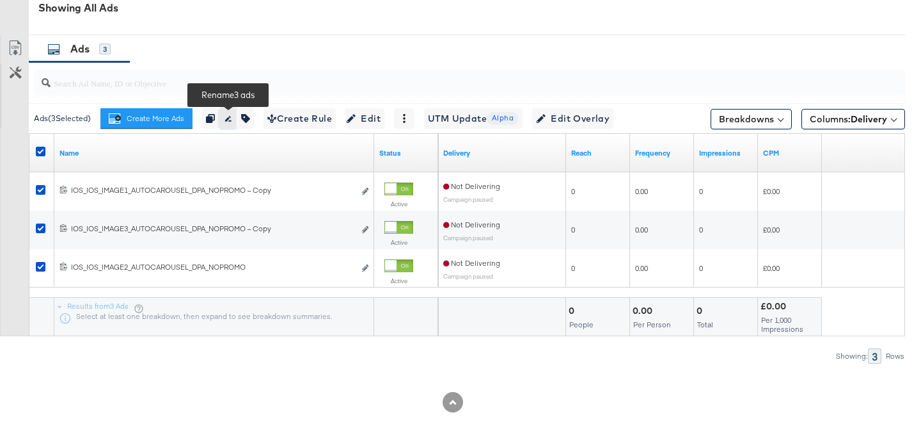
click at [232, 117] on icon "button" at bounding box center [227, 118] width 9 height 9
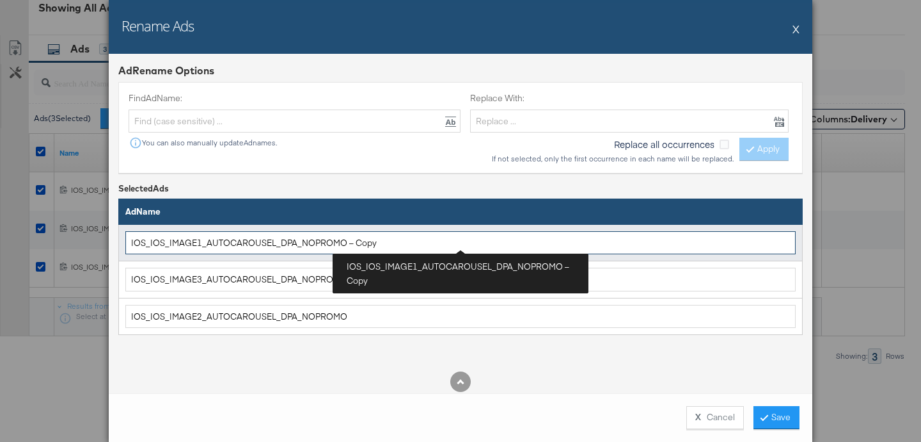
drag, startPoint x: 404, startPoint y: 244, endPoint x: 347, endPoint y: 245, distance: 57.6
click at [347, 245] on input "IOS_IOS_IMAGE1_AUTOCAROUSEL_DPA_NOPROMO – Copy" at bounding box center [460, 243] width 671 height 24
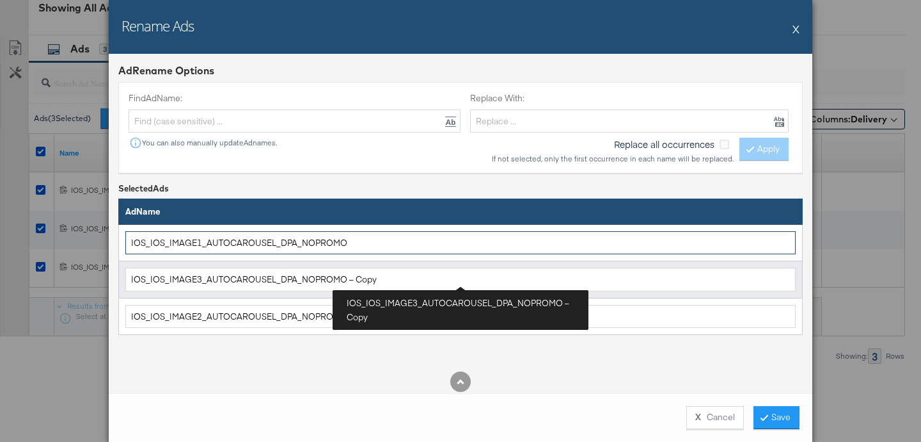
type input "IOS_IOS_IMAGE1_AUTOCAROUSEL_DPA_NOPROMO"
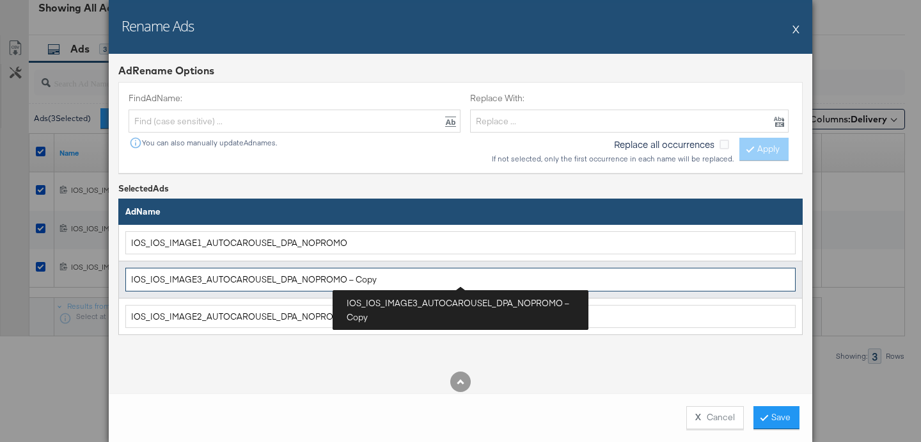
drag, startPoint x: 381, startPoint y: 278, endPoint x: 340, endPoint y: 278, distance: 40.3
click at [340, 278] on input "IOS_IOS_IMAGE3_AUTOCAROUSEL_DPA_NOPROMO – Copy" at bounding box center [460, 279] width 671 height 24
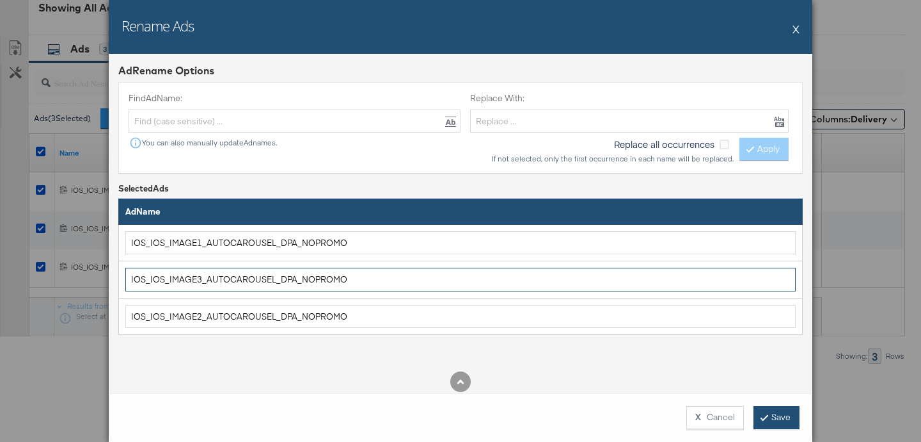
type input "IOS_IOS_IMAGE3_AUTOCAROUSEL_DPA_NOPROMO"
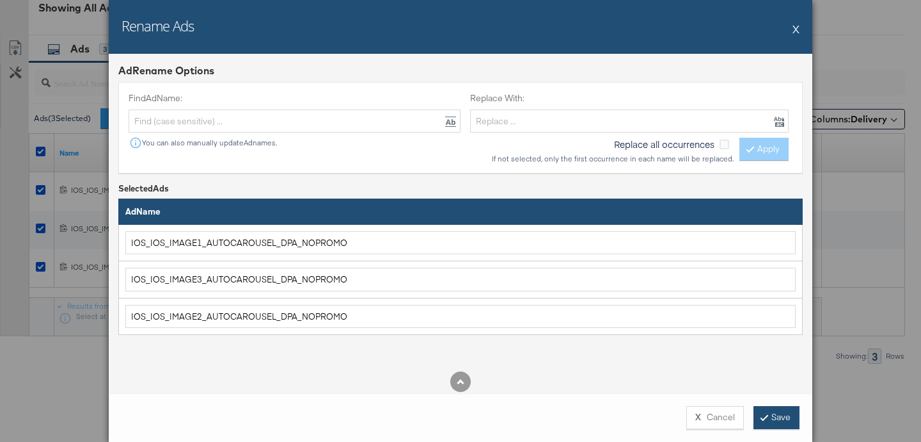
click at [767, 415] on button "Save" at bounding box center [777, 417] width 46 height 23
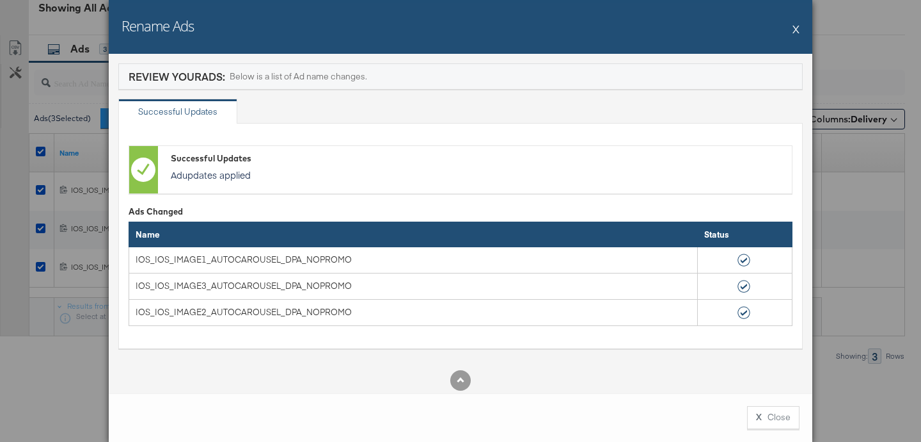
click at [796, 28] on button "X" at bounding box center [796, 29] width 7 height 26
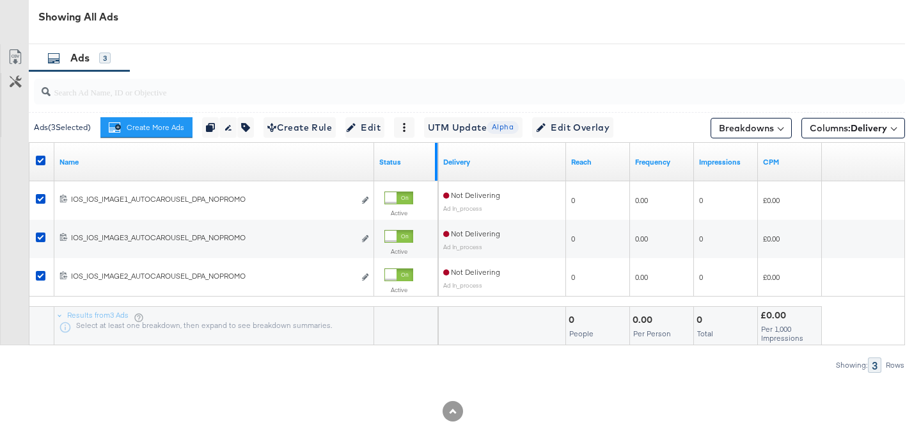
scroll to position [678, 0]
click at [415, 131] on div at bounding box center [404, 128] width 20 height 20
click at [409, 132] on icon at bounding box center [404, 128] width 9 height 9
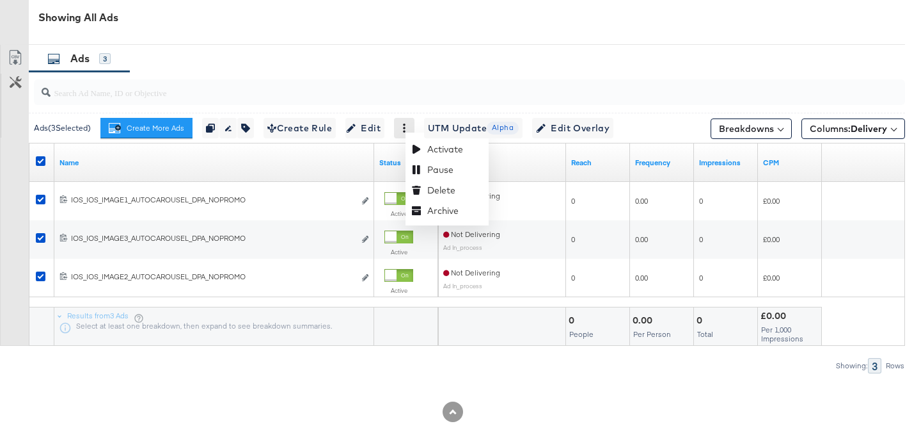
click at [409, 132] on icon at bounding box center [404, 128] width 9 height 9
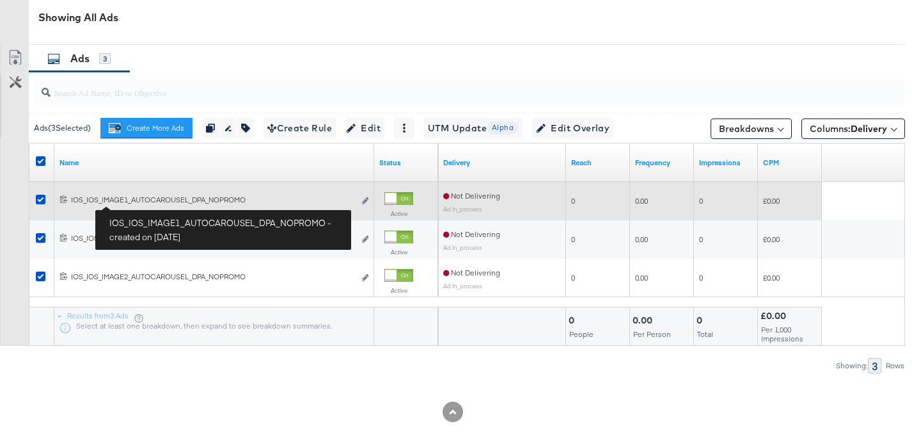
click at [118, 204] on div "IOS_IOS_IMAGE1_AUTOCAROUSEL_DPA_NOPROMO IOS_IOS_IMAGE1_AUTOCAROUSEL_DPA_NOPROMO" at bounding box center [212, 200] width 283 height 10
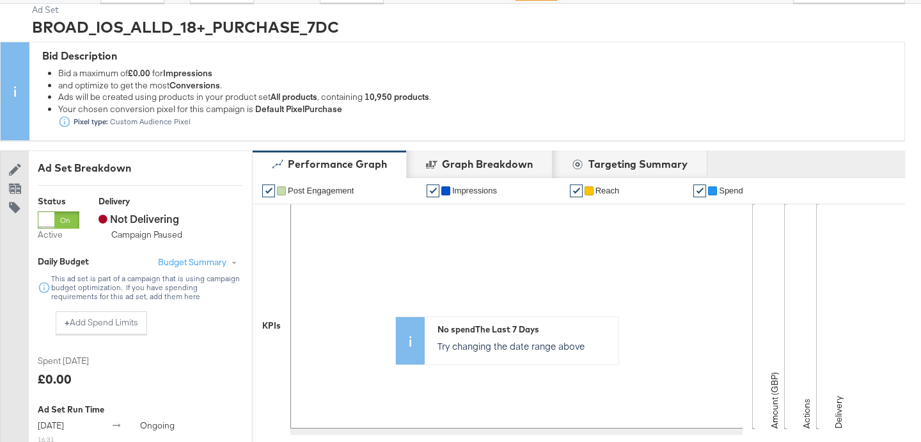
scroll to position [0, 0]
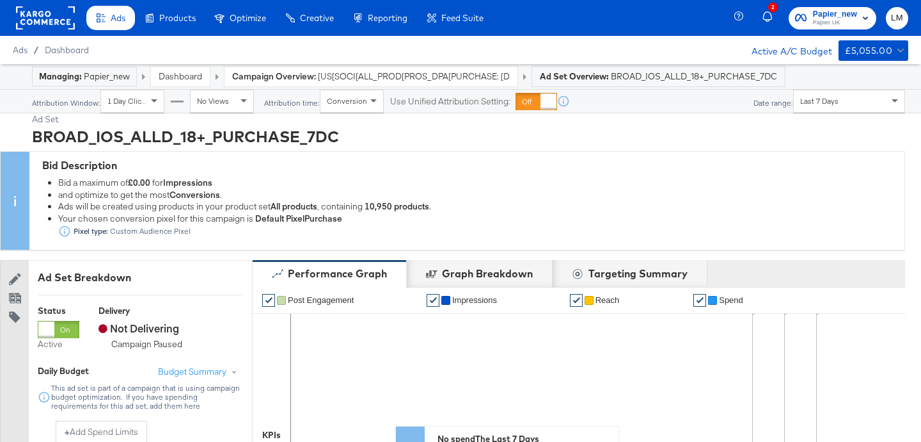
click at [470, 76] on span "[US[SOCI[ALL_PROD[PROS_DPA[PURCHASE: [DATE]_KARGO" at bounding box center [414, 76] width 192 height 12
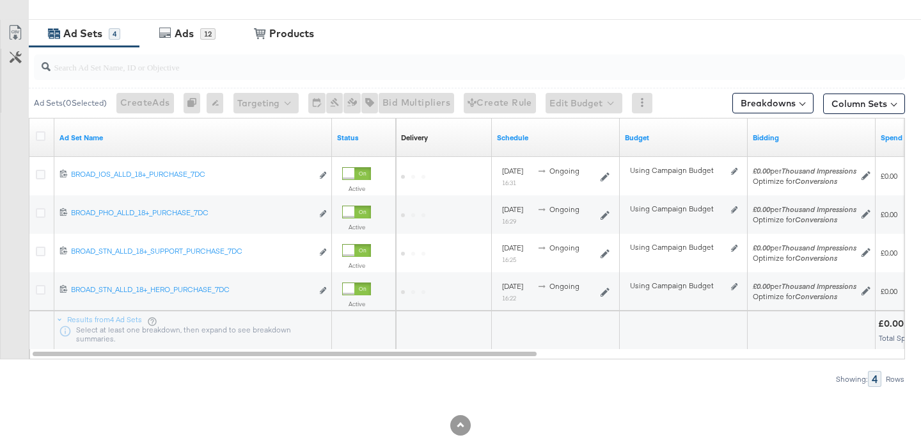
scroll to position [641, 0]
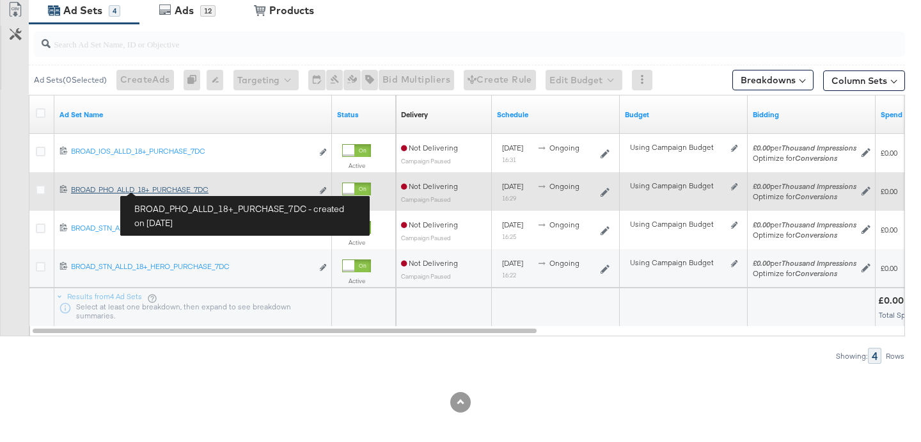
click at [168, 190] on div "BROAD_PHO_ALLD_18+_PURCHASE_7DC BROAD_PHO_ALLD_18+_PURCHASE_7DC" at bounding box center [191, 189] width 241 height 10
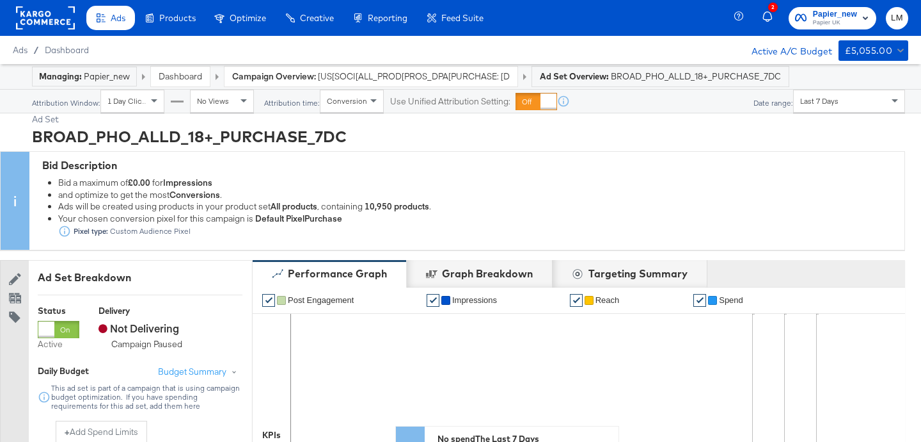
click at [460, 77] on span "[US[SOCI[ALL_PROD[PROS_DPA[PURCHASE: [DATE]_KARGO" at bounding box center [414, 76] width 192 height 12
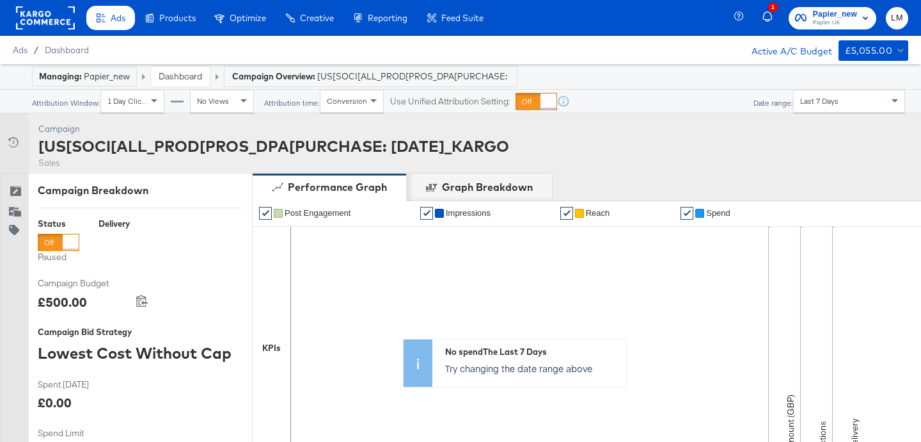
scroll to position [641, 0]
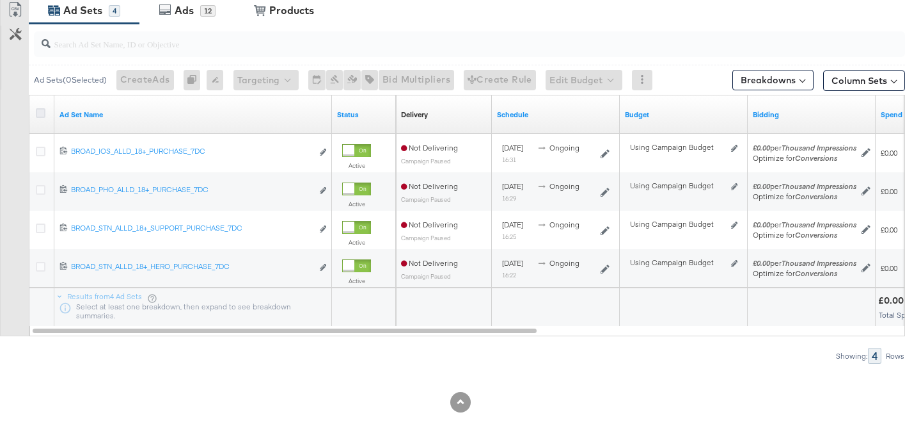
click at [40, 115] on icon at bounding box center [41, 113] width 10 height 10
click at [0, 0] on input "checkbox" at bounding box center [0, 0] width 0 height 0
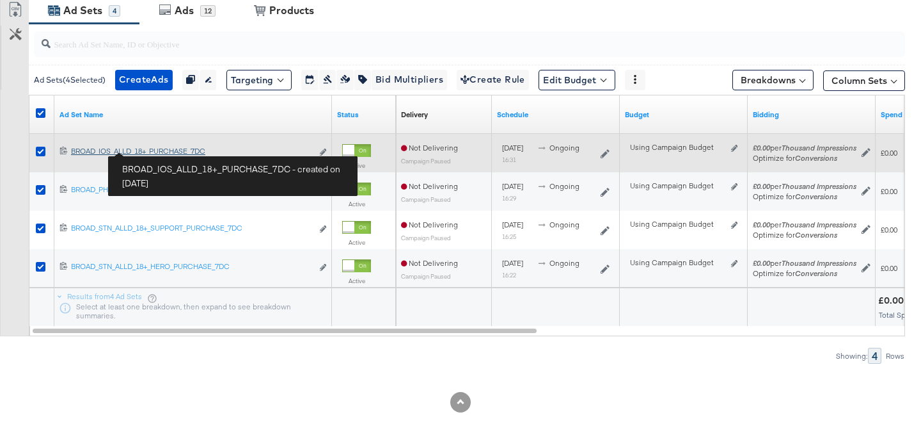
click at [156, 150] on div "BROAD_IOS_ALLD_18+_PURCHASE_7DC BROAD_IOS_ALLD_18+_PURCHASE_7DC" at bounding box center [191, 151] width 241 height 10
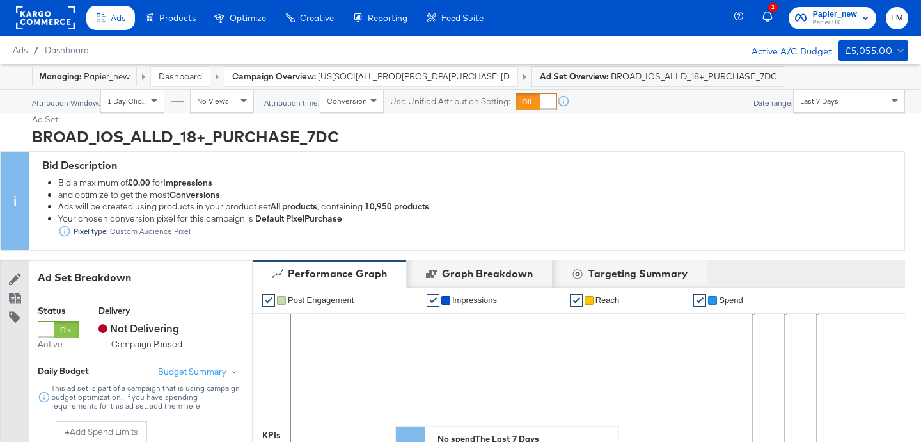
scroll to position [694, 0]
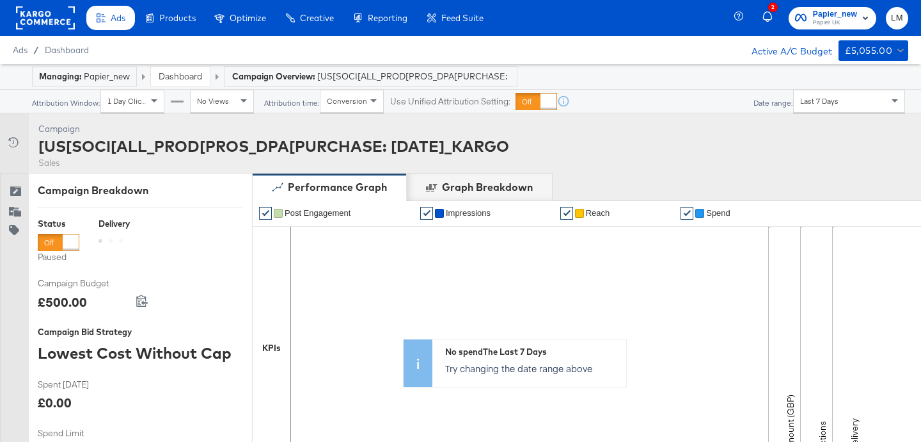
scroll to position [641, 0]
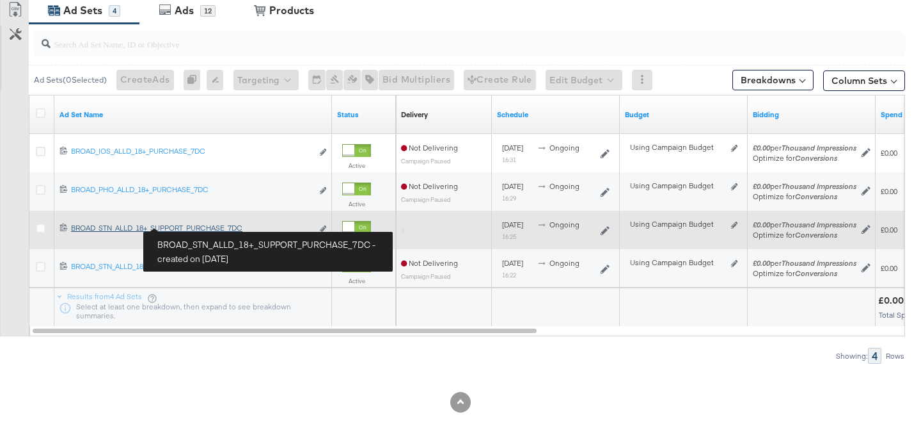
click at [170, 226] on div "BROAD_STN_ALLD_18+_SUPPORT_PURCHASE_7DC BROAD_STN_ALLD_18+_SUPPORT_PURCHASE_7DC" at bounding box center [191, 228] width 241 height 10
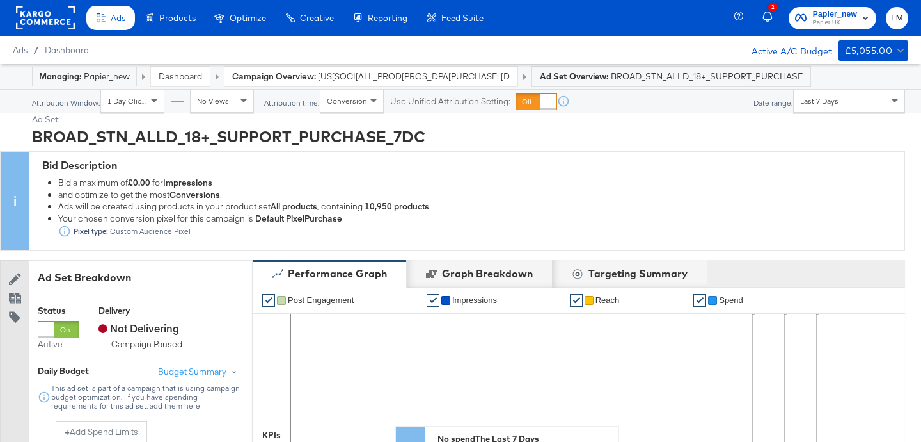
scroll to position [694, 0]
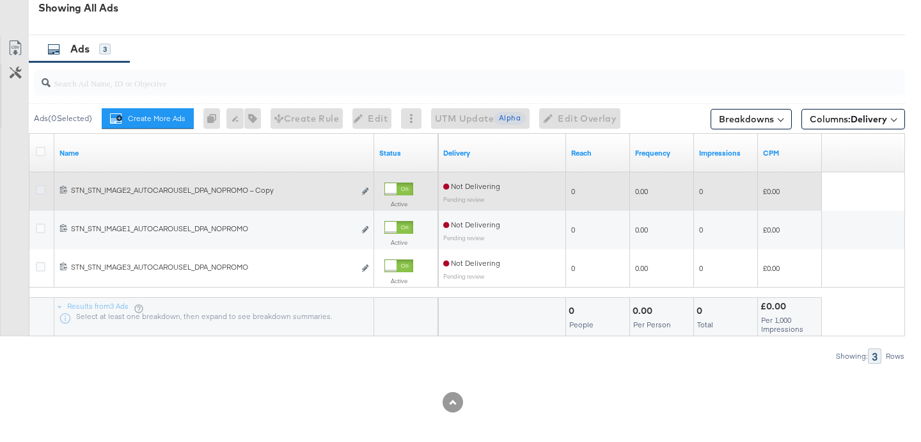
click at [42, 190] on icon at bounding box center [41, 190] width 10 height 10
click at [0, 0] on input "checkbox" at bounding box center [0, 0] width 0 height 0
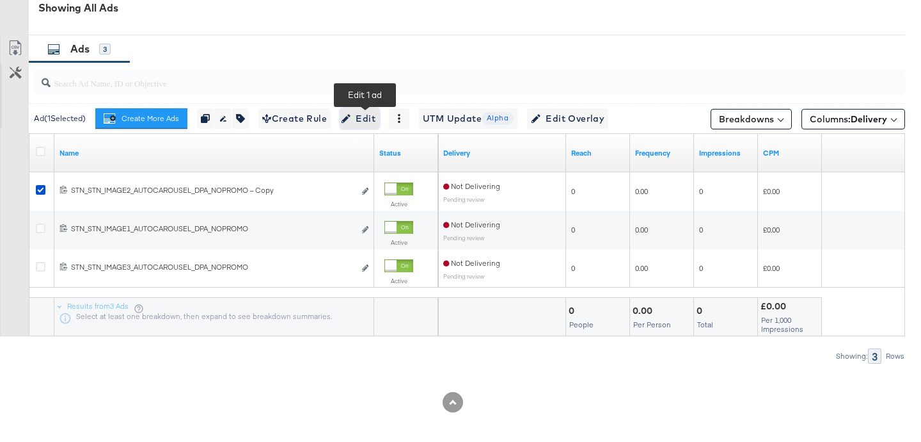
click at [351, 115] on icon "button" at bounding box center [346, 118] width 9 height 9
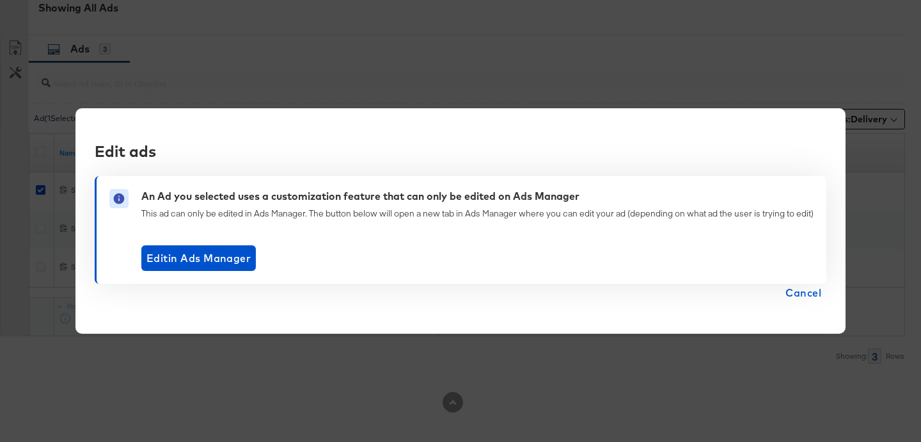
click at [817, 285] on span "Cancel" at bounding box center [804, 292] width 36 height 18
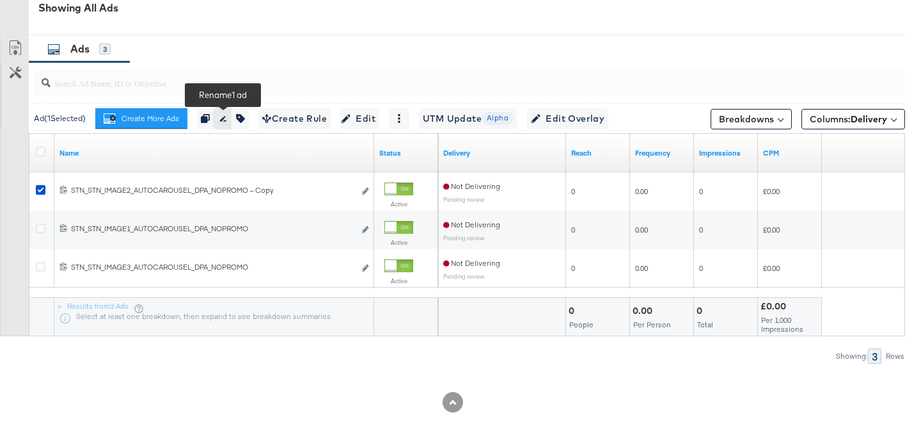
click at [226, 115] on icon "button" at bounding box center [222, 118] width 9 height 9
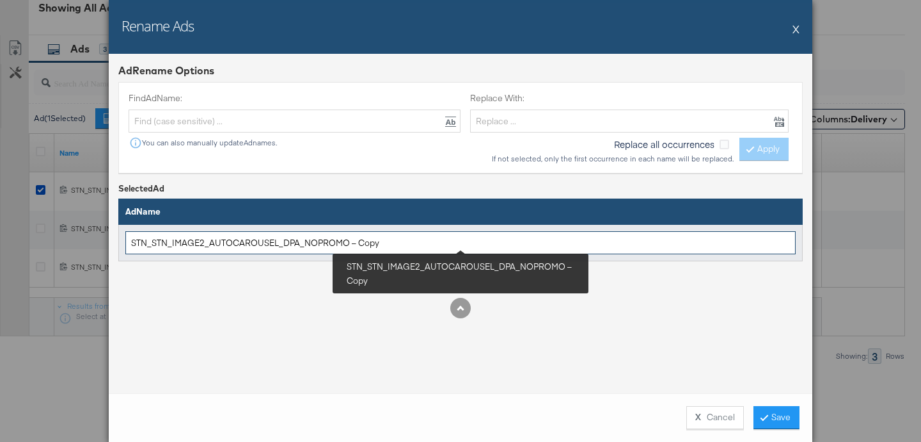
drag, startPoint x: 406, startPoint y: 243, endPoint x: 350, endPoint y: 242, distance: 55.7
click at [350, 242] on input "STN_STN_IMAGE2_AUTOCAROUSEL_DPA_NOPROMO – Copy" at bounding box center [460, 243] width 671 height 24
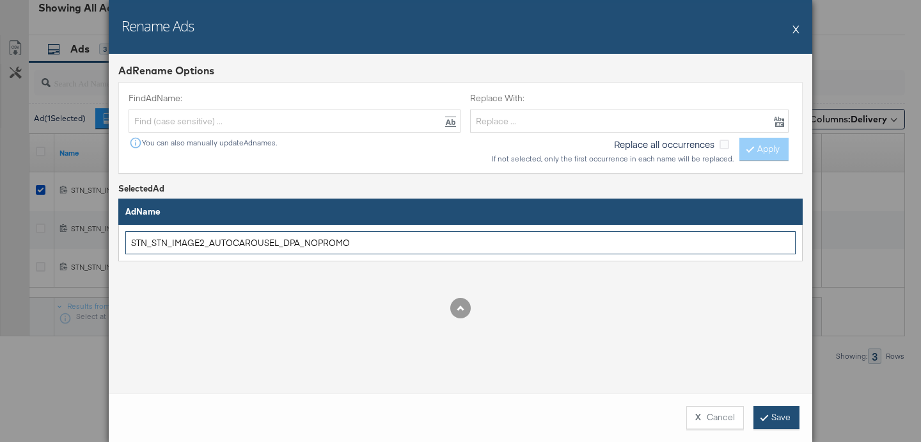
type input "STN_STN_IMAGE2_AUTOCAROUSEL_DPA_NOPROMO"
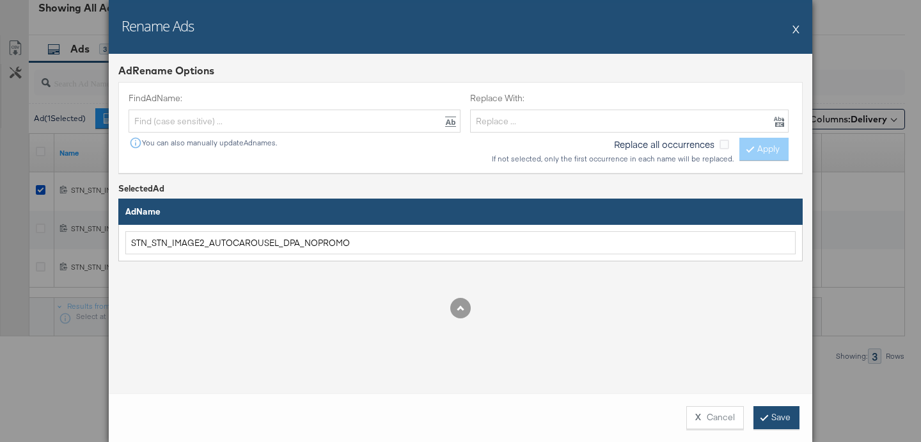
click at [769, 411] on button "Save" at bounding box center [777, 417] width 46 height 23
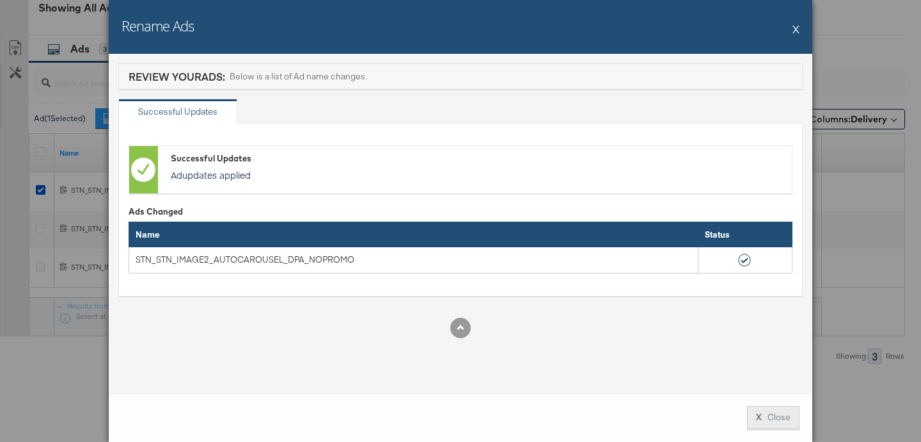
click at [774, 417] on button "X Close" at bounding box center [773, 417] width 52 height 23
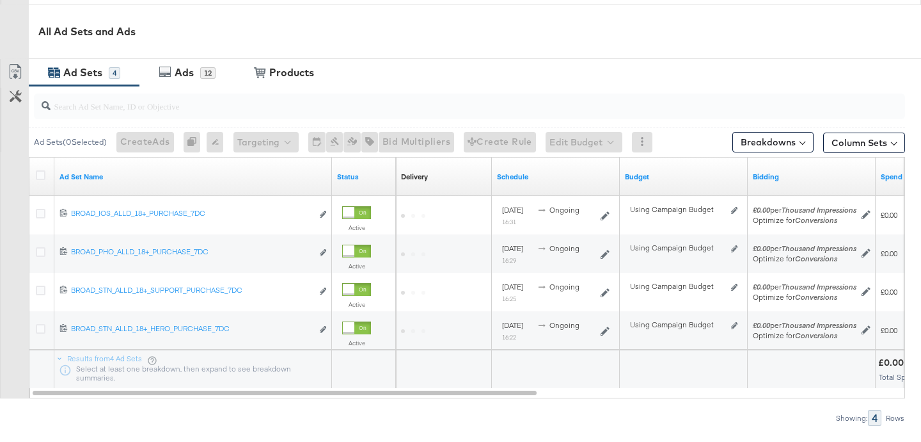
scroll to position [641, 0]
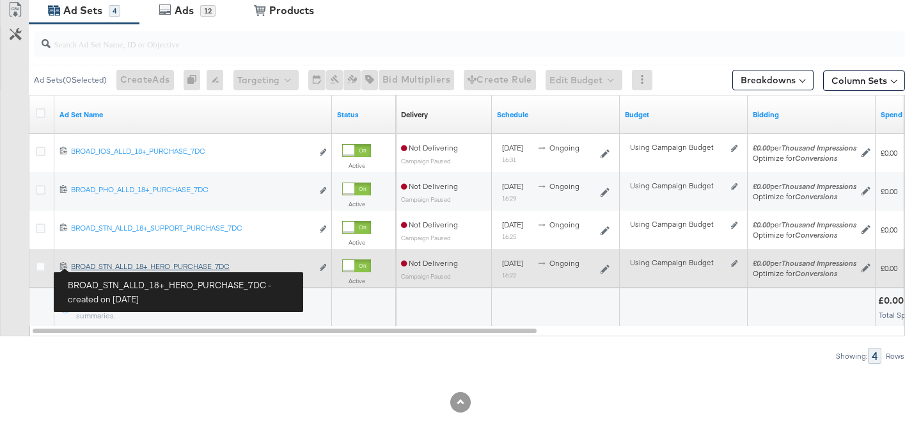
click at [102, 266] on div "BROAD_STN_ALLD_18+_HERO_PURCHASE_7DC BROAD_STN_ALLD_18+_HERO_PURCHASE_7DC" at bounding box center [191, 266] width 241 height 10
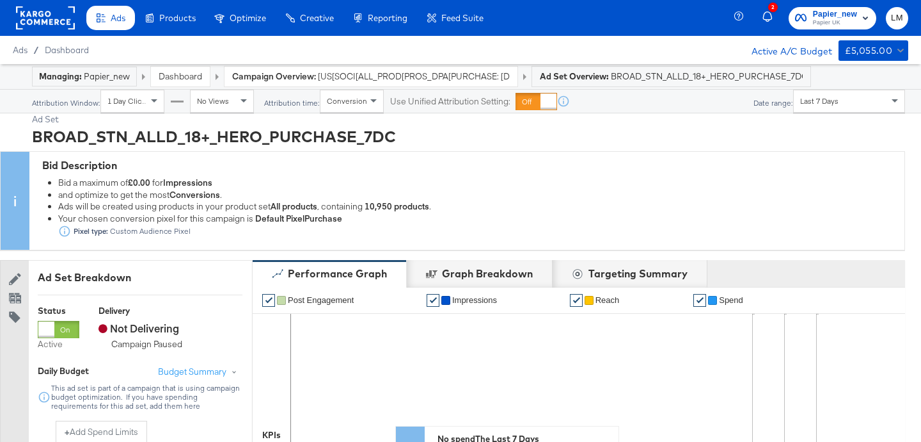
click at [376, 75] on span "[US[SOCI[ALL_PROD[PROS_DPA[PURCHASE: [DATE]_KARGO" at bounding box center [414, 76] width 192 height 12
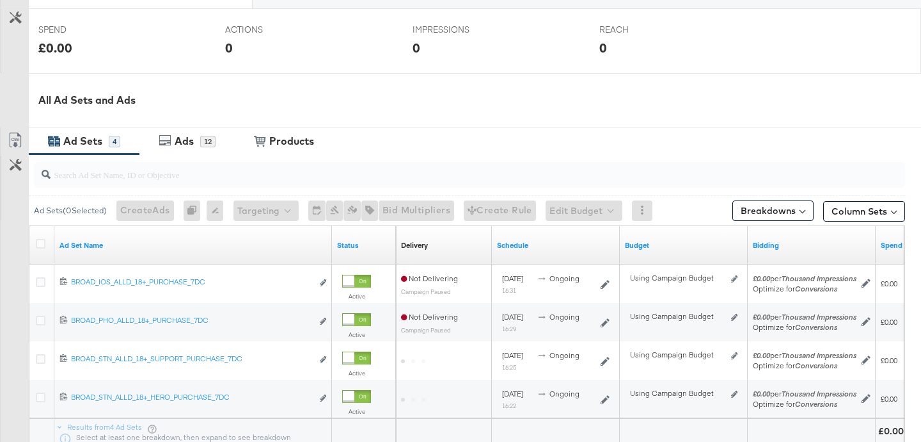
scroll to position [634, 0]
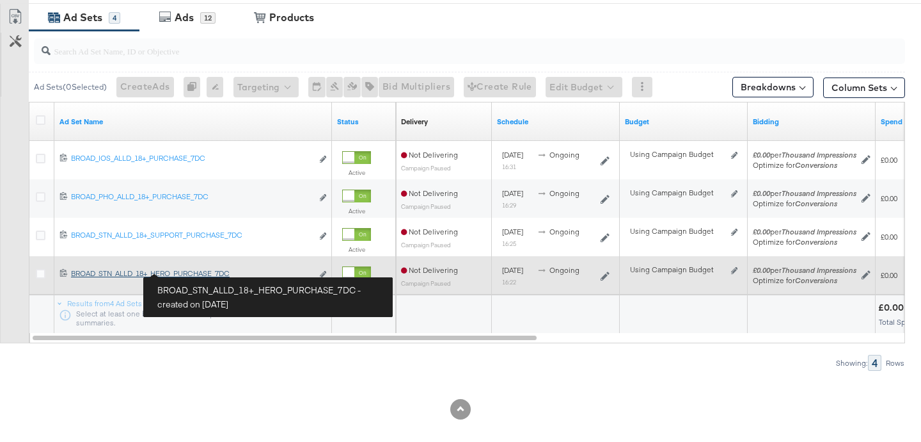
click at [138, 269] on div "BROAD_STN_ALLD_18+_HERO_PURCHASE_7DC BROAD_STN_ALLD_18+_HERO_PURCHASE_7DC" at bounding box center [191, 273] width 241 height 10
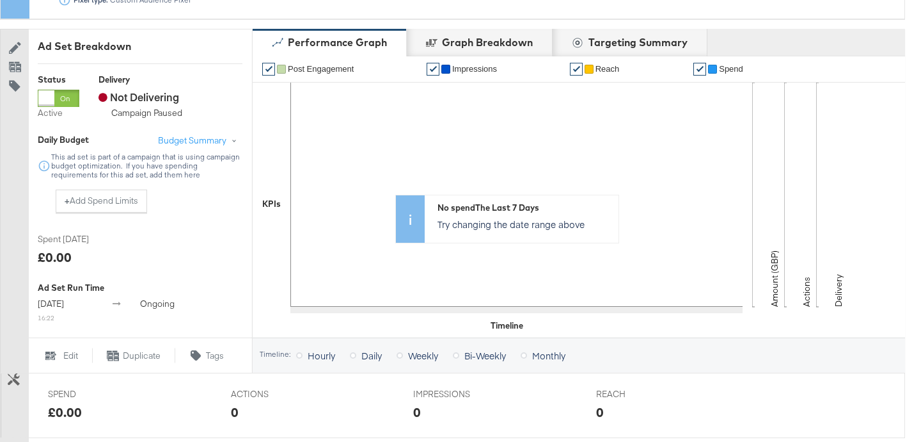
scroll to position [229, 0]
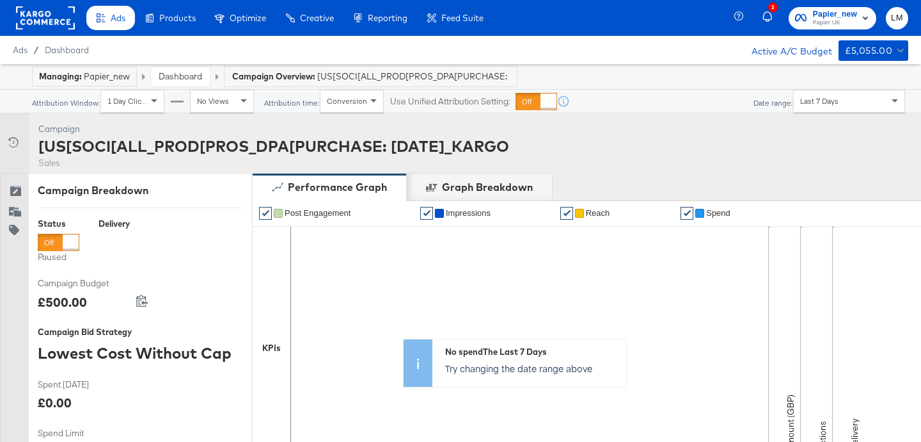
scroll to position [641, 0]
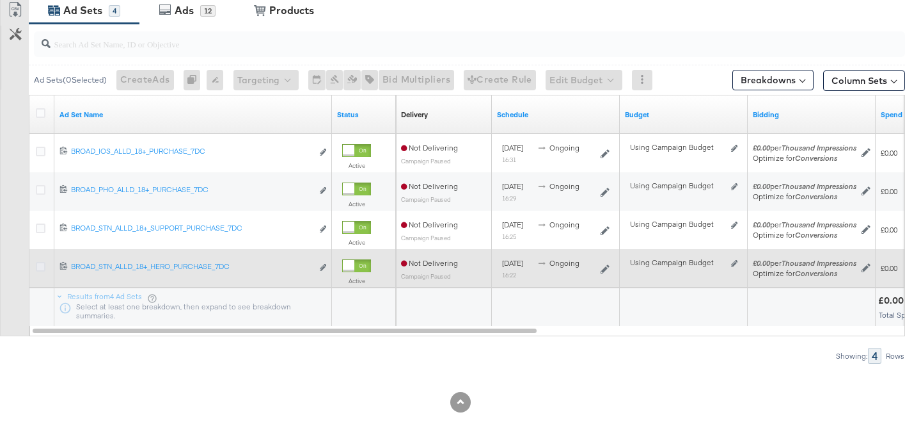
click at [38, 268] on icon at bounding box center [41, 267] width 10 height 10
click at [0, 0] on input "checkbox" at bounding box center [0, 0] width 0 height 0
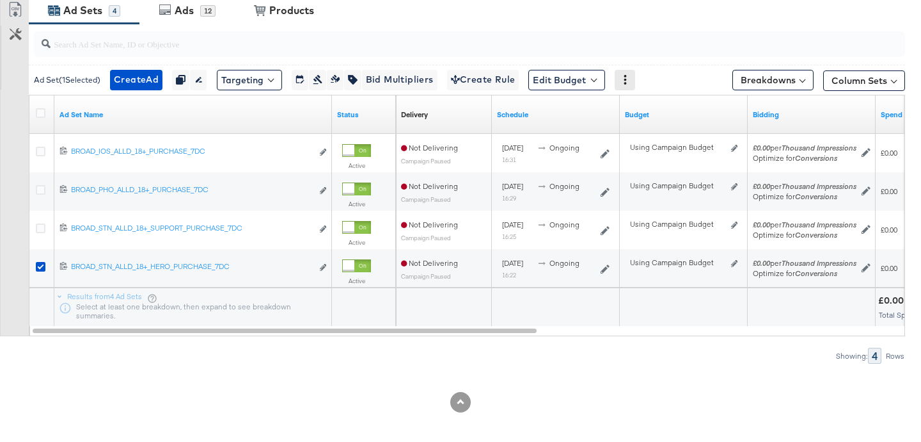
click at [630, 77] on icon at bounding box center [625, 79] width 9 height 9
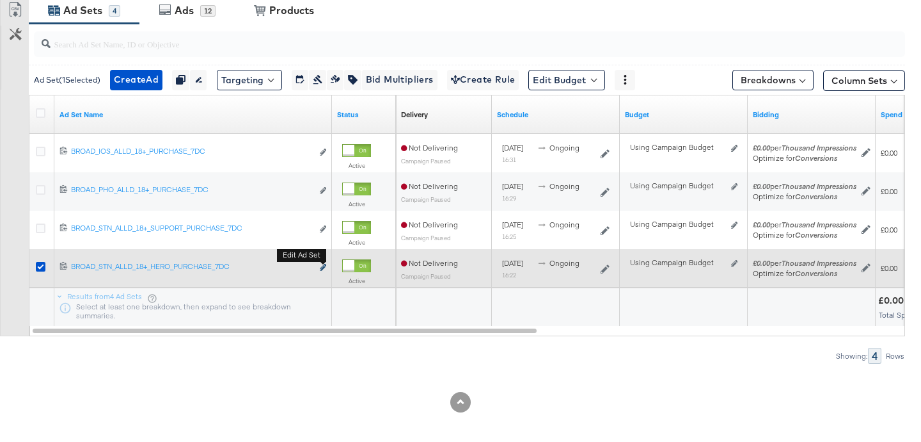
click at [323, 266] on icon "link" at bounding box center [323, 267] width 6 height 7
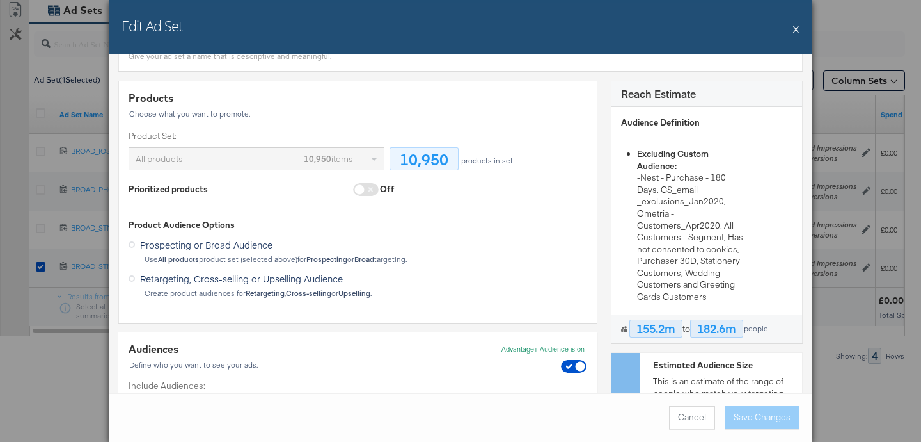
scroll to position [18, 0]
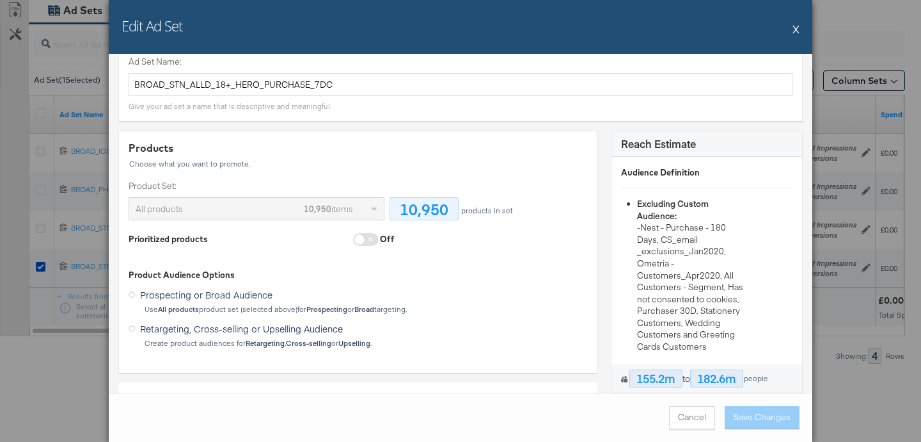
click at [798, 29] on button "X" at bounding box center [796, 29] width 7 height 26
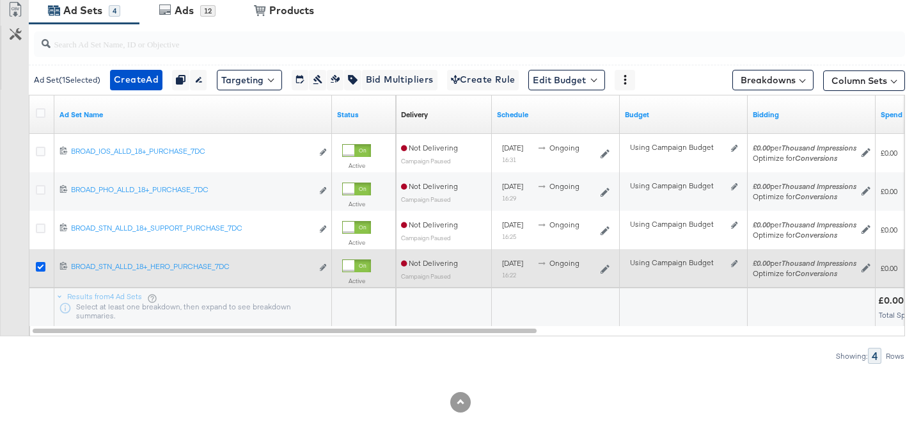
click at [43, 266] on icon at bounding box center [41, 267] width 10 height 10
click at [0, 0] on input "checkbox" at bounding box center [0, 0] width 0 height 0
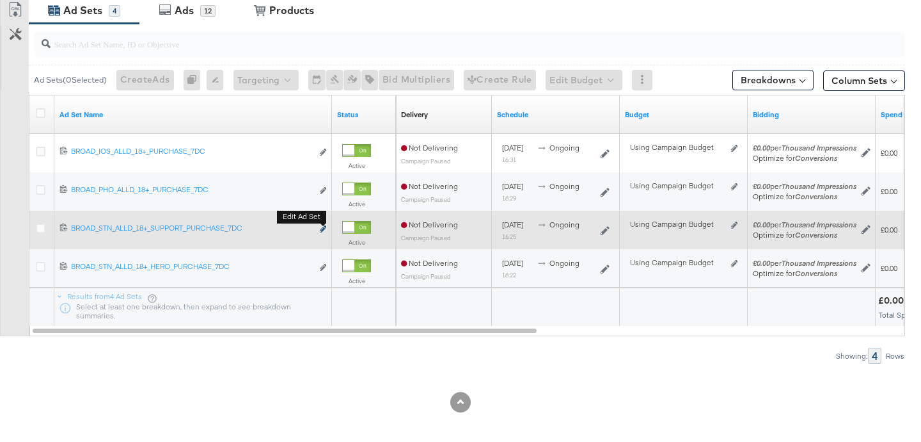
click at [323, 231] on icon "link" at bounding box center [323, 228] width 6 height 7
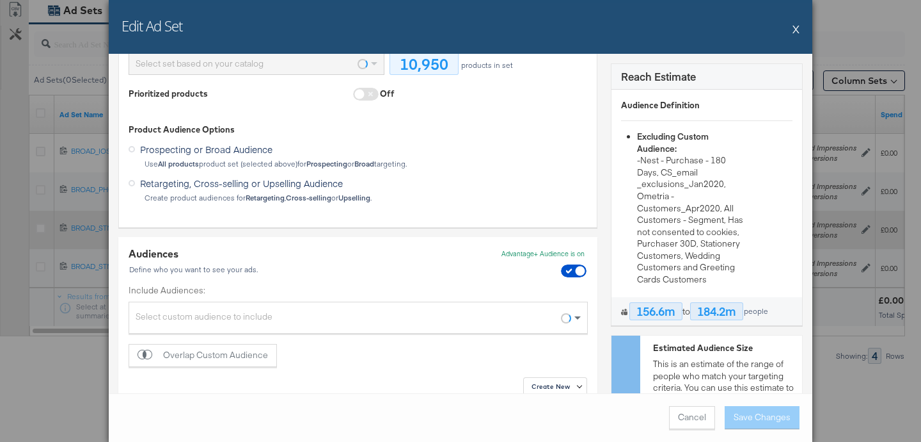
scroll to position [70, 0]
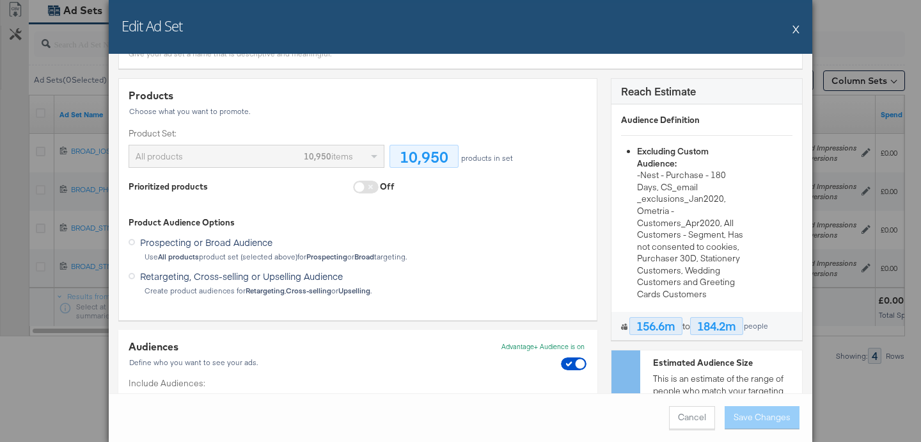
click at [370, 156] on div "All products 10,950 items" at bounding box center [256, 156] width 255 height 22
click at [795, 31] on button "X" at bounding box center [796, 29] width 7 height 26
